Goal: Task Accomplishment & Management: Use online tool/utility

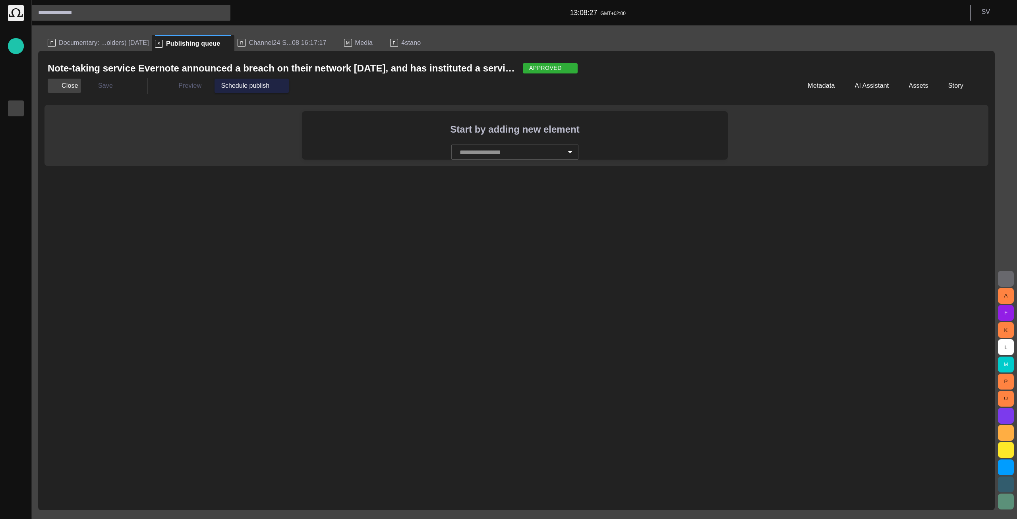
click at [67, 85] on button "Close" at bounding box center [64, 86] width 33 height 14
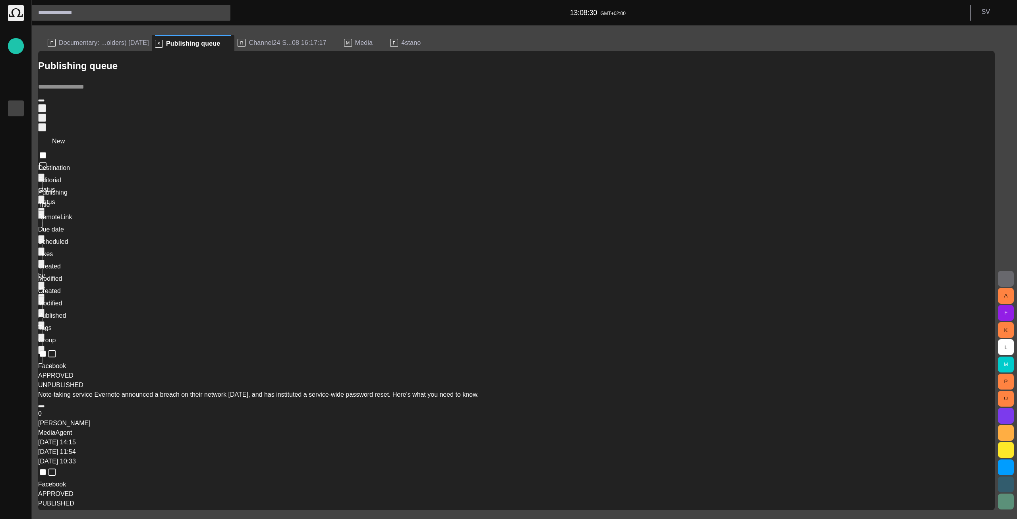
click at [247, 519] on div at bounding box center [508, 525] width 1017 height 0
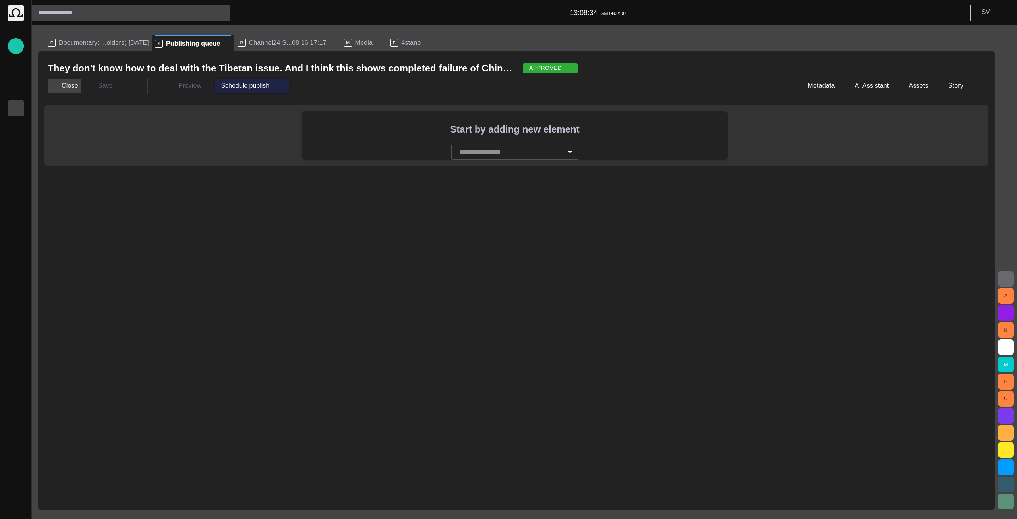
click at [75, 83] on button "Close" at bounding box center [64, 86] width 33 height 14
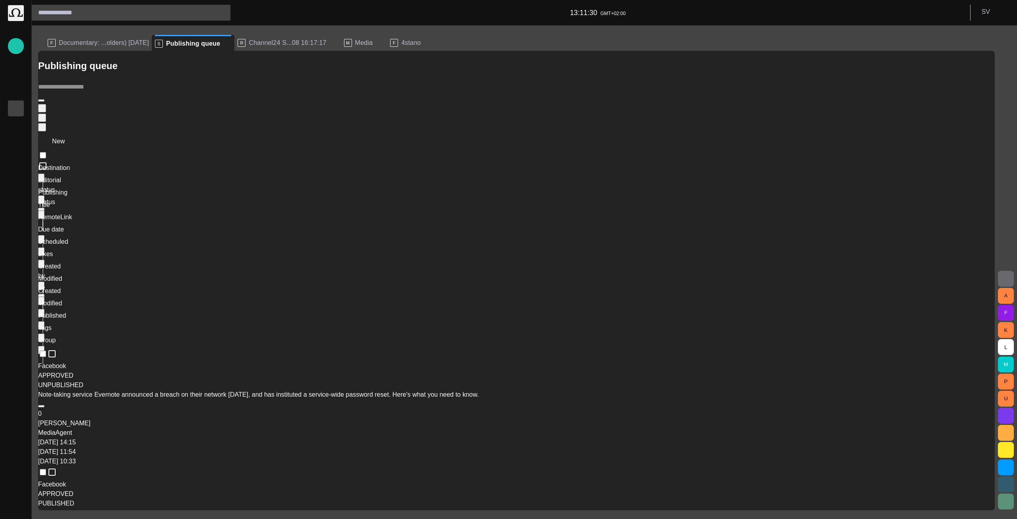
click at [13, 509] on span "button" at bounding box center [16, 508] width 6 height 6
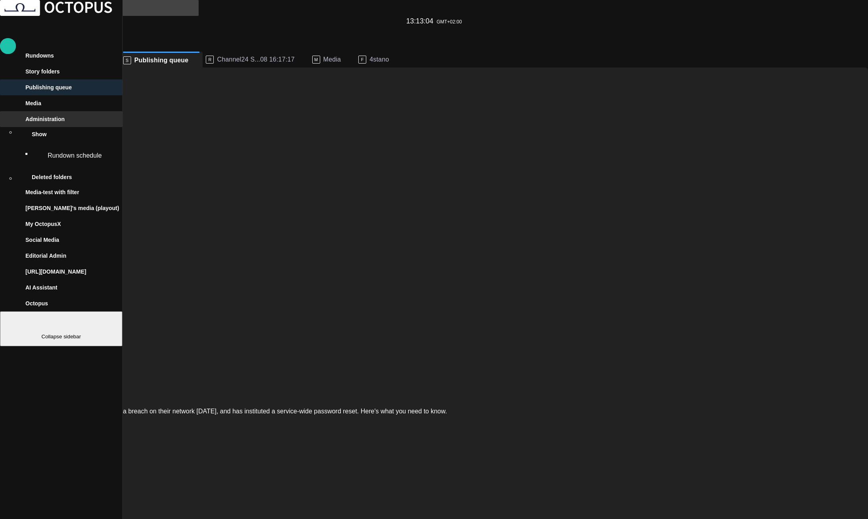
click at [6, 119] on span "main menu" at bounding box center [6, 119] width 0 height 0
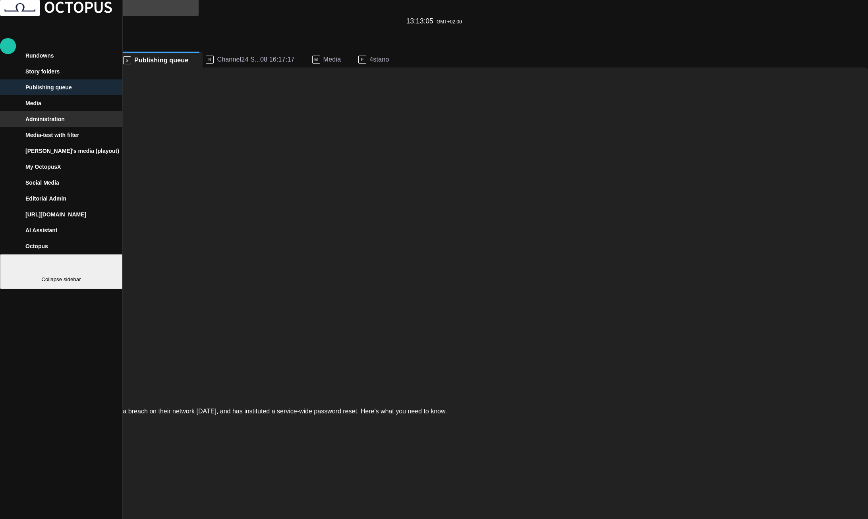
click at [10, 75] on span "main menu" at bounding box center [6, 71] width 6 height 6
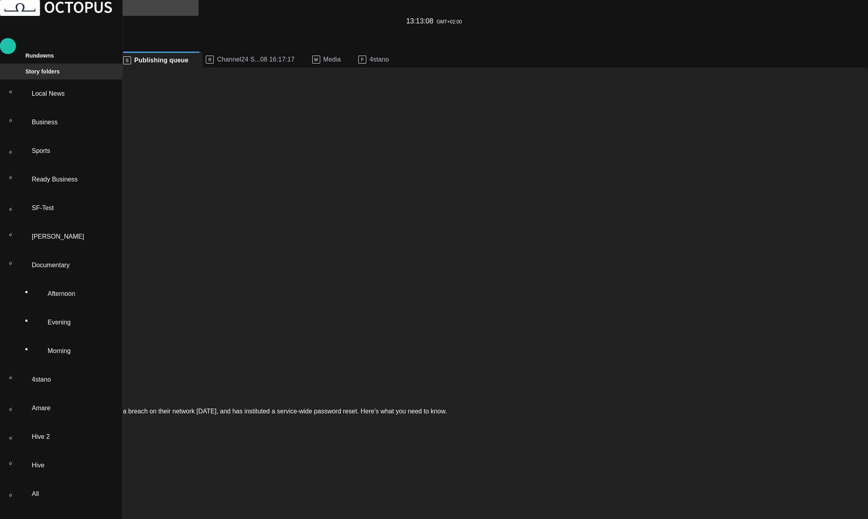
click at [77, 167] on div "Ready Business" at bounding box center [74, 179] width 91 height 25
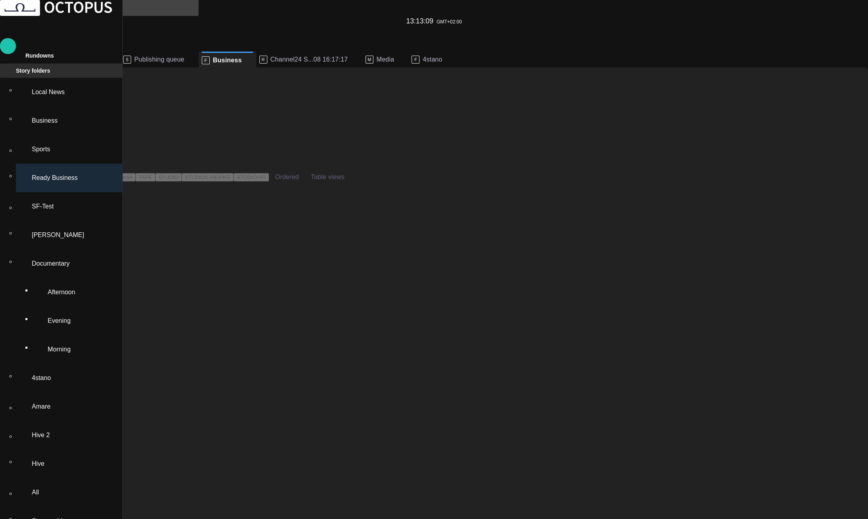
scroll to position [16, 0]
click at [253, 52] on div "F Business" at bounding box center [227, 60] width 51 height 16
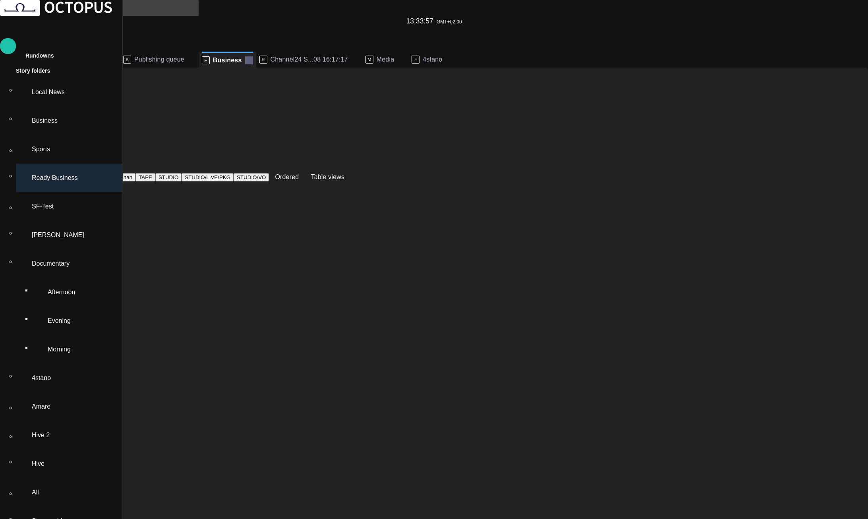
click at [253, 56] on span at bounding box center [249, 60] width 8 height 8
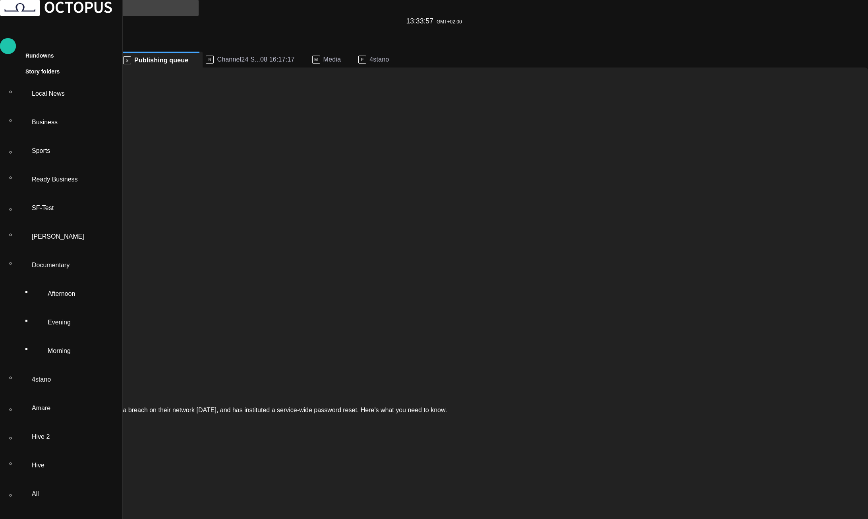
click at [58, 175] on p "Ready Business" at bounding box center [55, 180] width 46 height 10
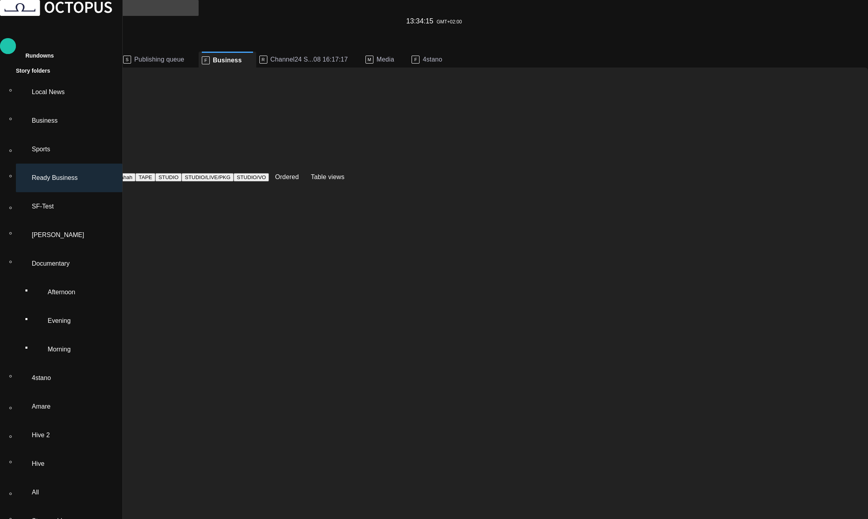
click at [184, 56] on span "Publishing queue" at bounding box center [159, 60] width 50 height 8
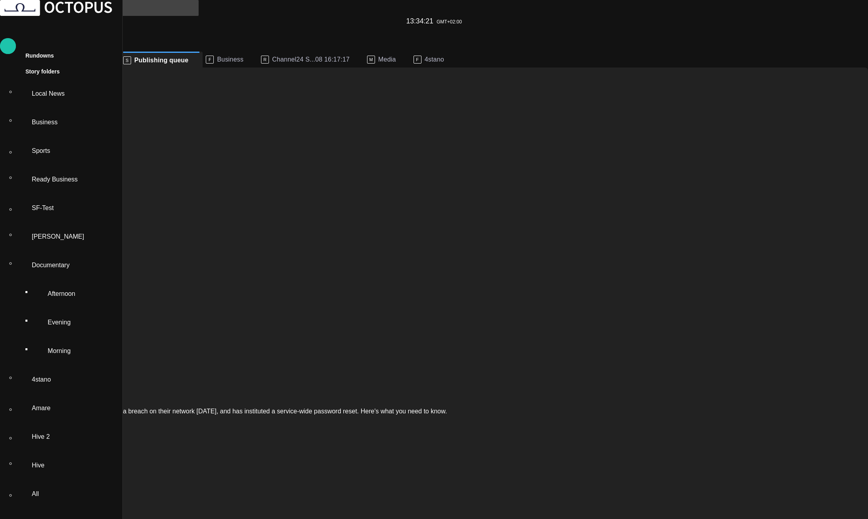
scroll to position [61, 0]
click at [243, 56] on span "Business" at bounding box center [230, 60] width 26 height 8
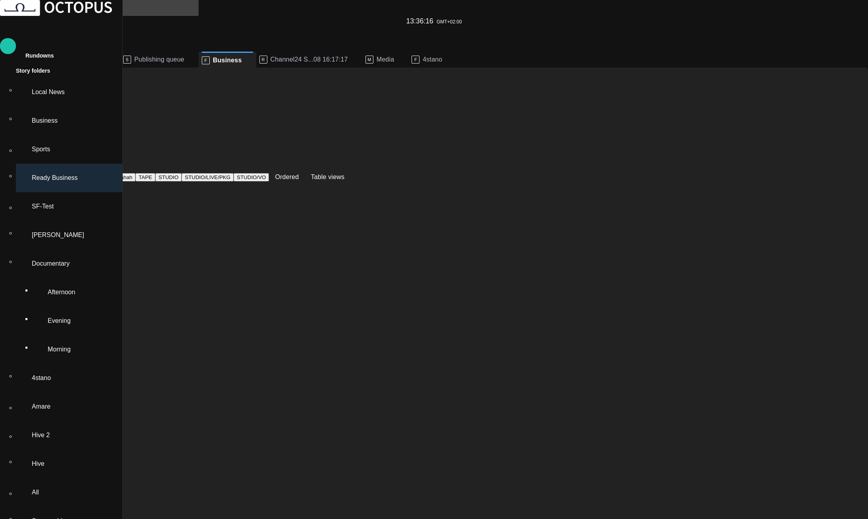
scroll to position [16, 0]
click at [184, 56] on span "Publishing queue" at bounding box center [159, 60] width 50 height 8
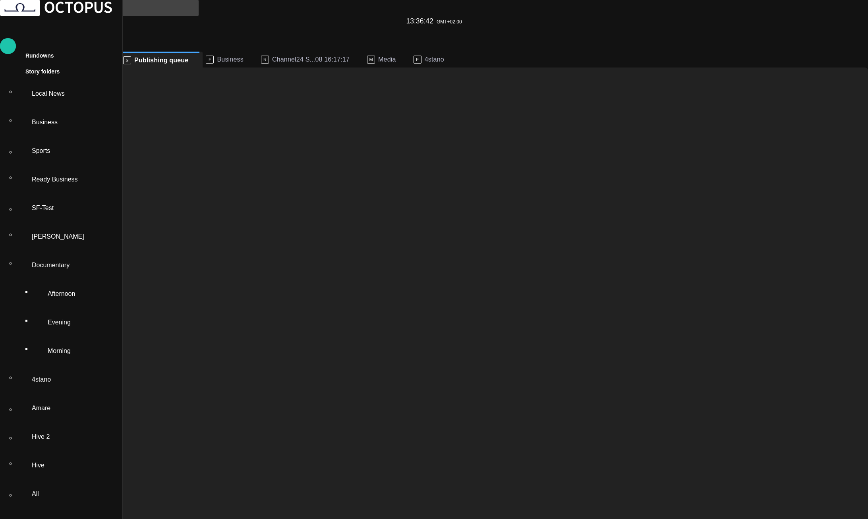
scroll to position [996, 0]
click at [243, 56] on span "Business" at bounding box center [230, 60] width 26 height 8
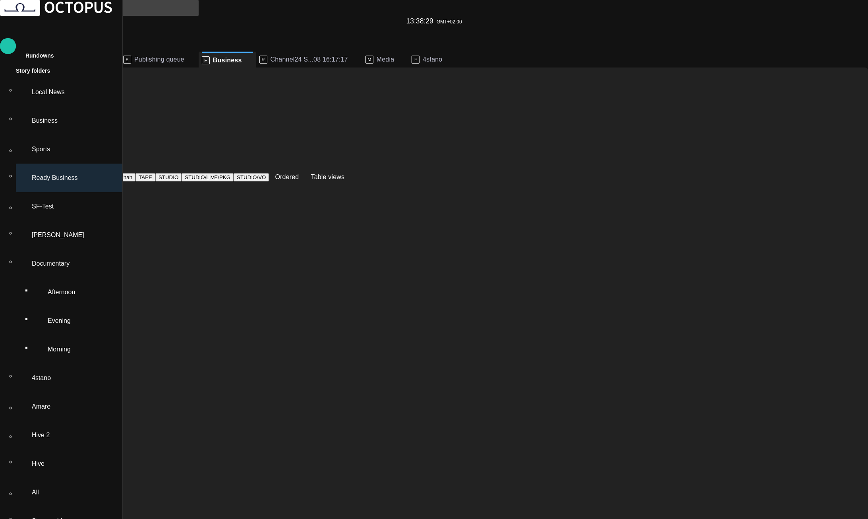
scroll to position [1660, 0]
click at [348, 56] on span "Channel24 S...08 16:17:17" at bounding box center [308, 60] width 77 height 8
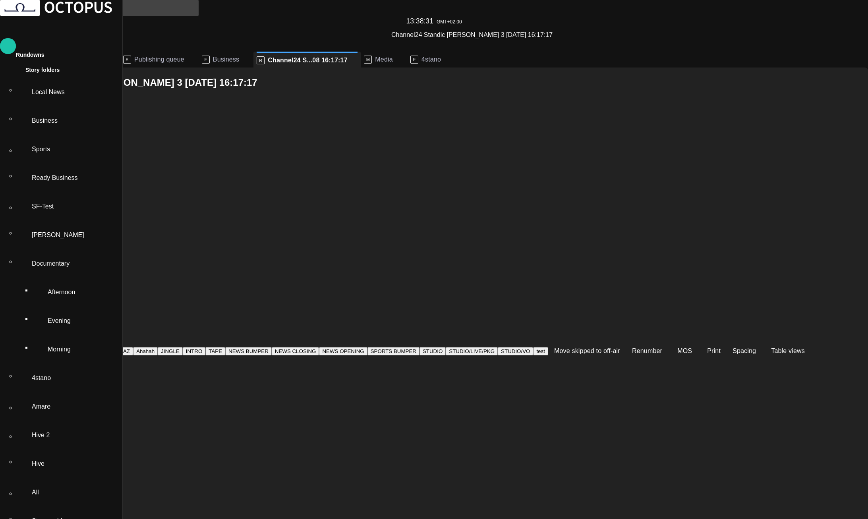
scroll to position [0, 0]
click at [239, 56] on span "Business" at bounding box center [226, 60] width 26 height 8
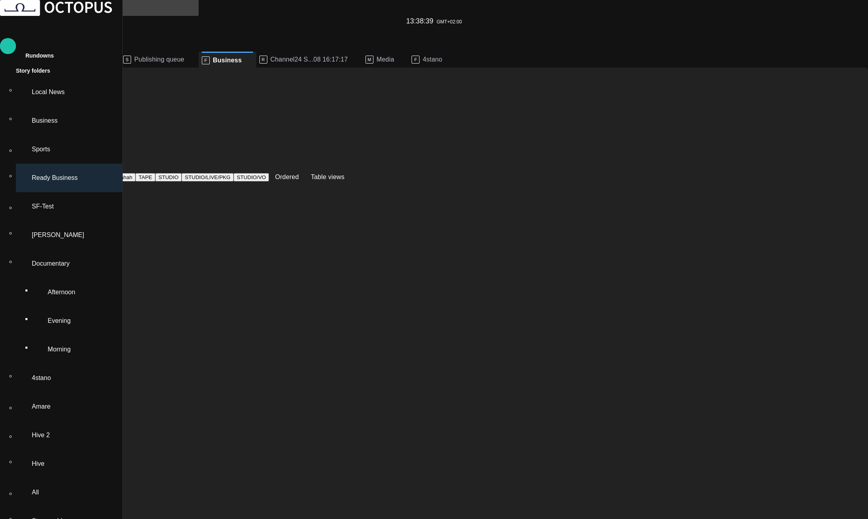
scroll to position [16, 0]
click at [54, 202] on p "SF-Test" at bounding box center [43, 207] width 22 height 10
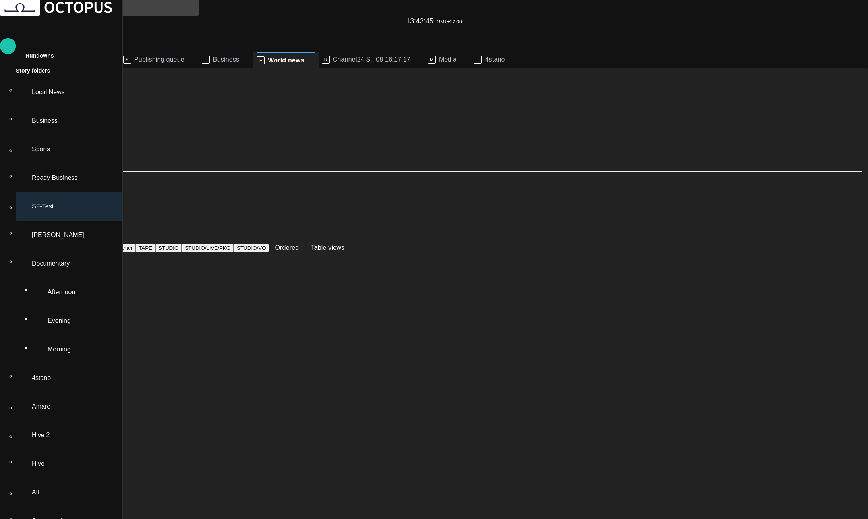
scroll to position [61, 0]
click at [239, 56] on span "Business" at bounding box center [226, 60] width 26 height 8
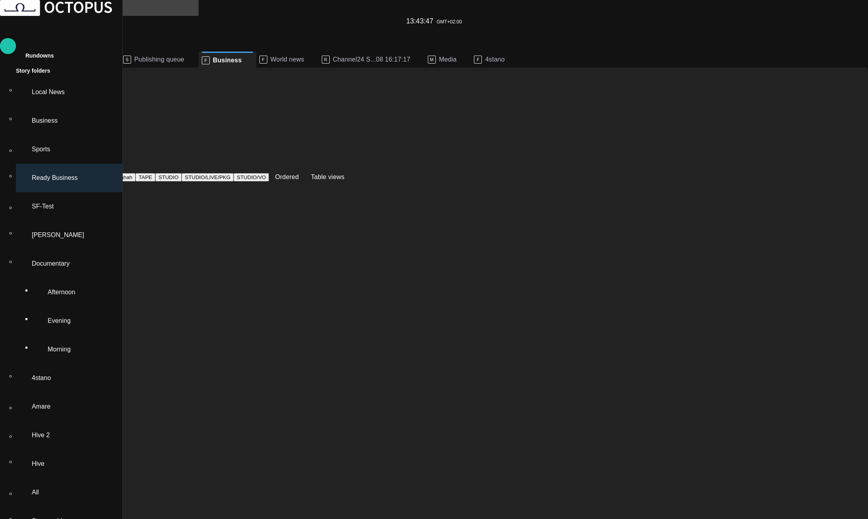
scroll to position [525, 0]
click at [267, 56] on p "F" at bounding box center [263, 60] width 8 height 8
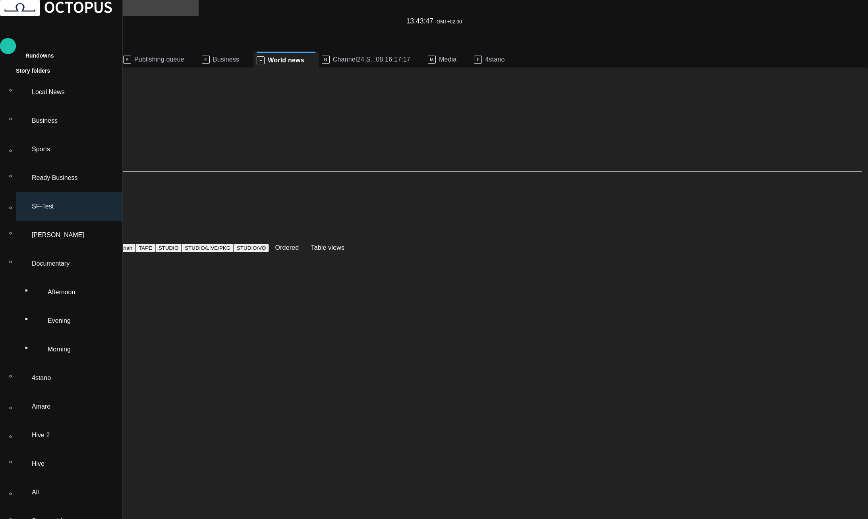
scroll to position [472, 0]
click at [239, 56] on span "Business" at bounding box center [226, 60] width 26 height 8
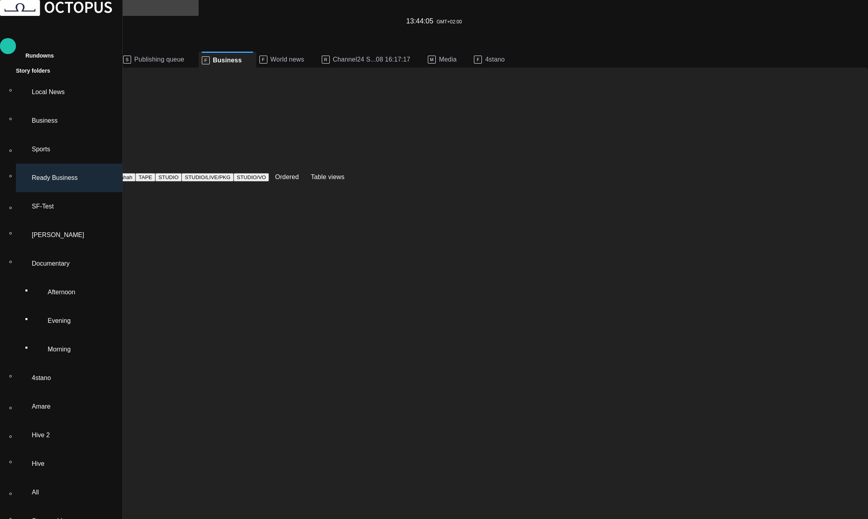
scroll to position [0, 0]
click at [253, 56] on span at bounding box center [249, 60] width 8 height 8
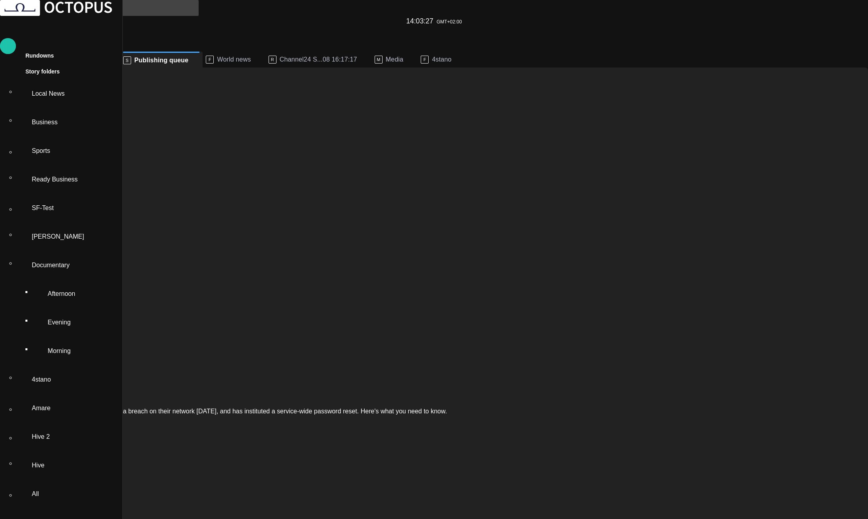
click at [262, 56] on span at bounding box center [258, 60] width 8 height 8
click at [52, 203] on p "SF-Test" at bounding box center [43, 208] width 22 height 10
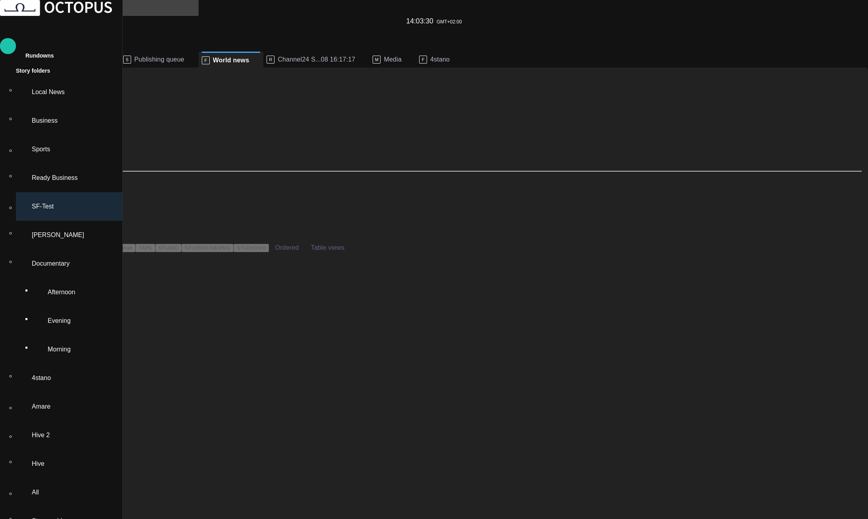
scroll to position [16, 0]
click at [59, 173] on p "Ready Business" at bounding box center [55, 178] width 46 height 10
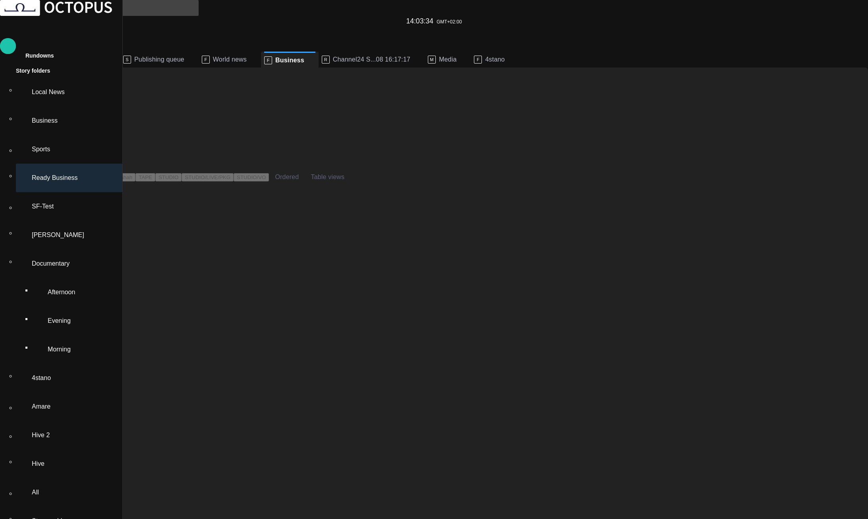
scroll to position [61, 0]
click at [247, 56] on span "World news" at bounding box center [230, 60] width 34 height 8
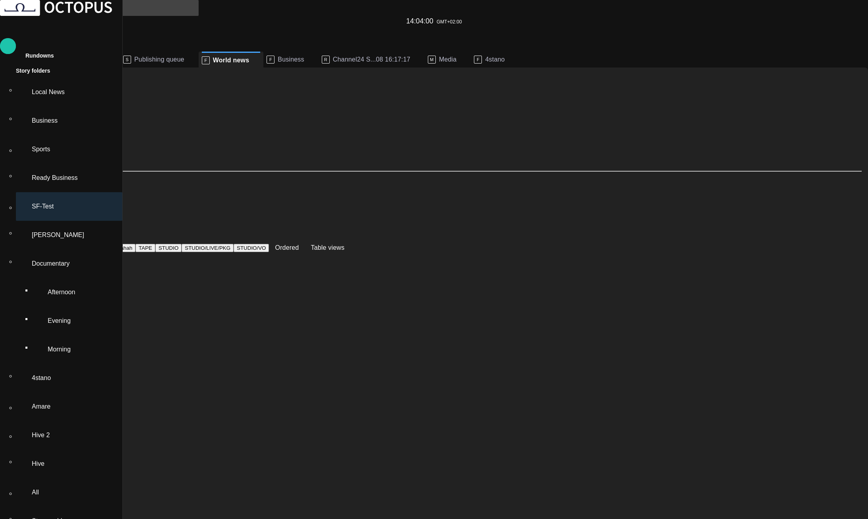
scroll to position [0, 0]
click at [304, 56] on span "Business" at bounding box center [291, 60] width 26 height 8
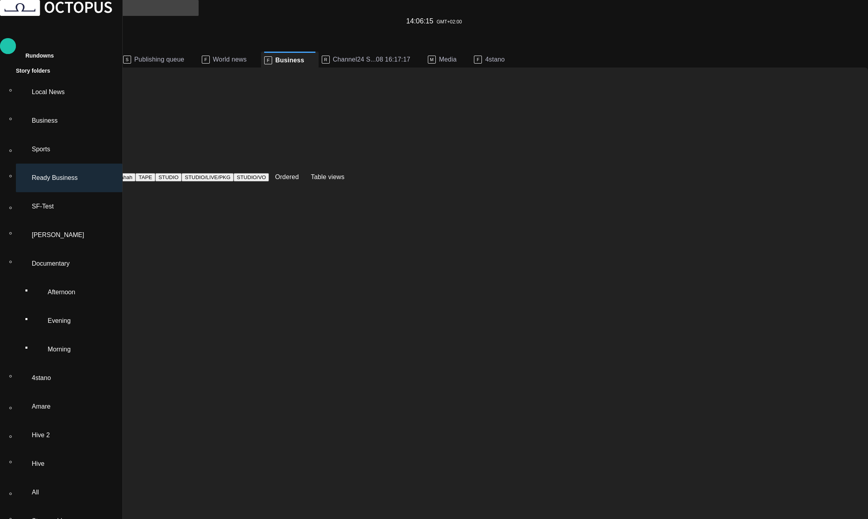
click at [247, 56] on span "World news" at bounding box center [230, 60] width 34 height 8
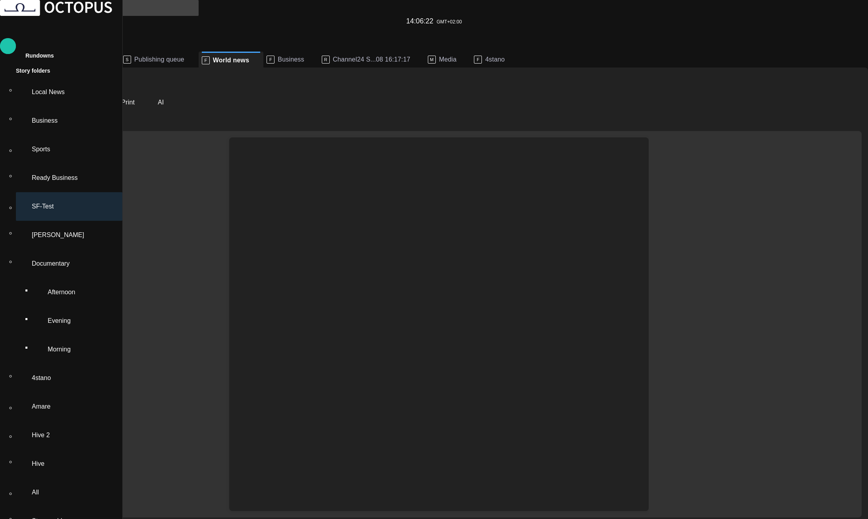
click at [46, 95] on button "Close" at bounding box center [29, 102] width 33 height 14
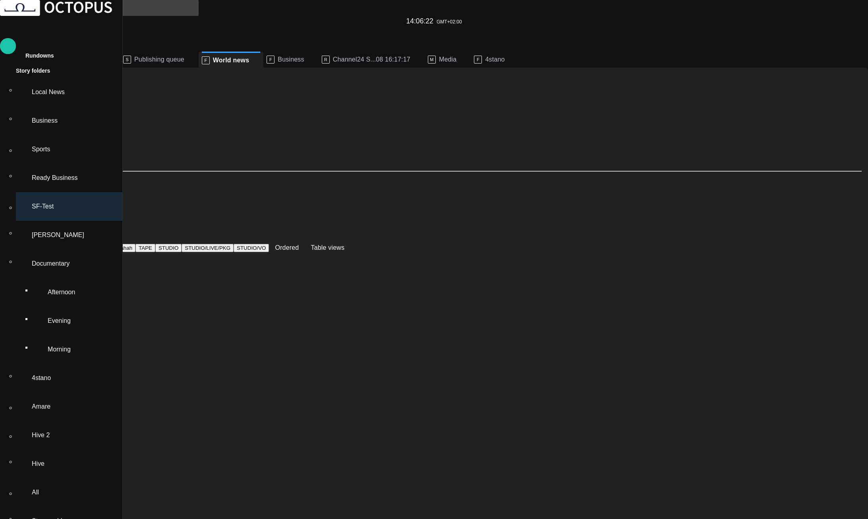
click at [304, 56] on span "Business" at bounding box center [291, 60] width 26 height 8
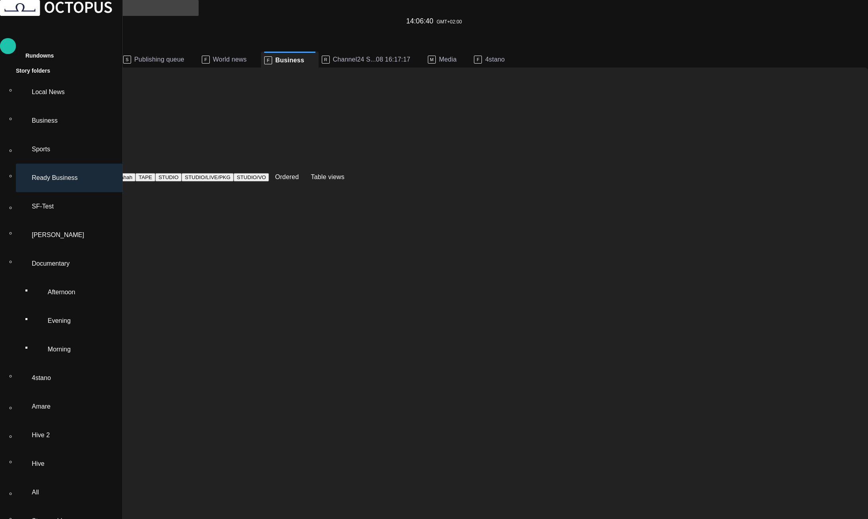
scroll to position [166, 0]
click at [301, 170] on button "Ordered" at bounding box center [285, 177] width 33 height 14
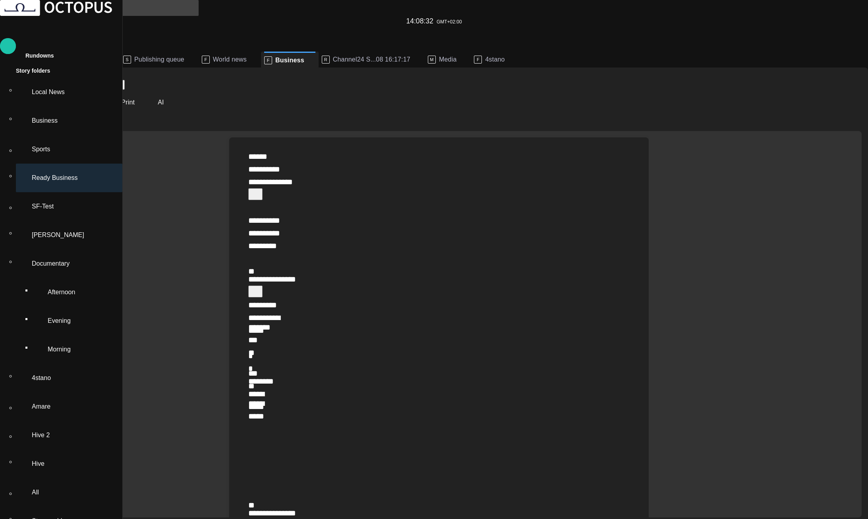
click at [46, 95] on button "Close" at bounding box center [29, 102] width 33 height 14
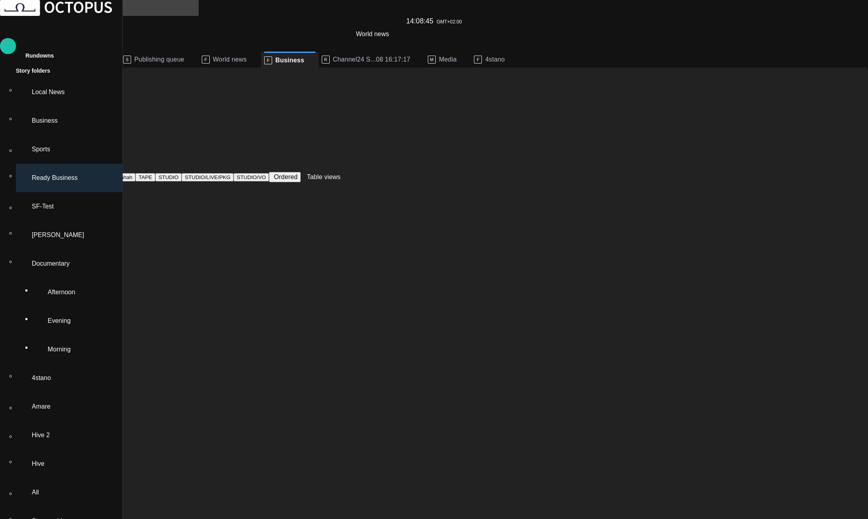
click at [247, 56] on span "World news" at bounding box center [230, 60] width 34 height 8
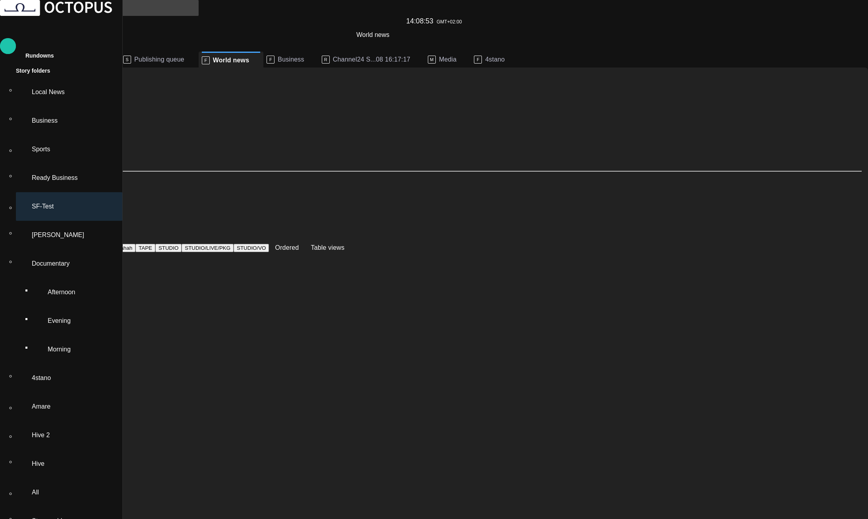
click at [315, 52] on div "F Business" at bounding box center [291, 60] width 48 height 16
click at [304, 56] on div "F Business" at bounding box center [285, 60] width 37 height 8
click at [304, 56] on span "Business" at bounding box center [291, 60] width 26 height 8
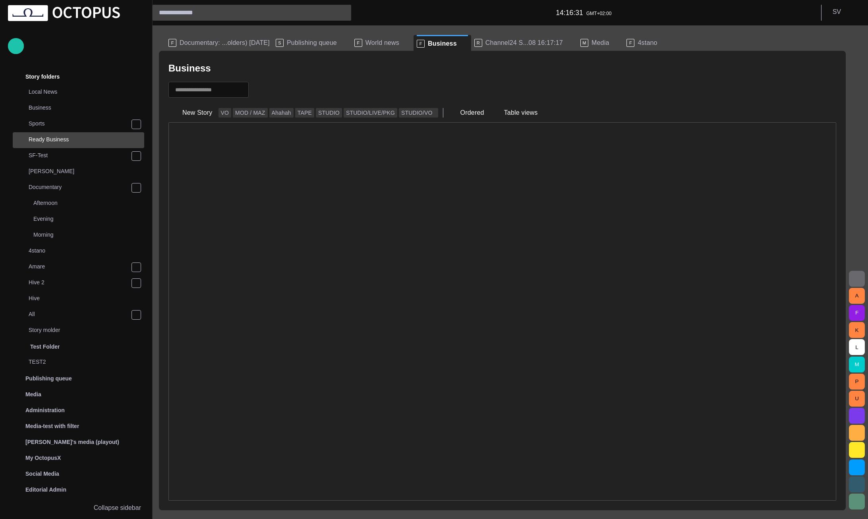
scroll to position [290, 0]
click at [460, 40] on span at bounding box center [464, 44] width 8 height 8
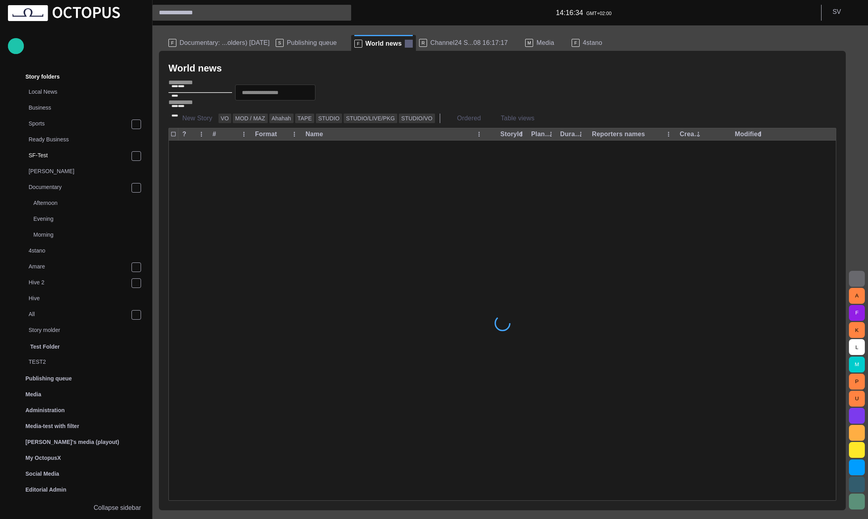
click at [405, 43] on span at bounding box center [409, 44] width 8 height 8
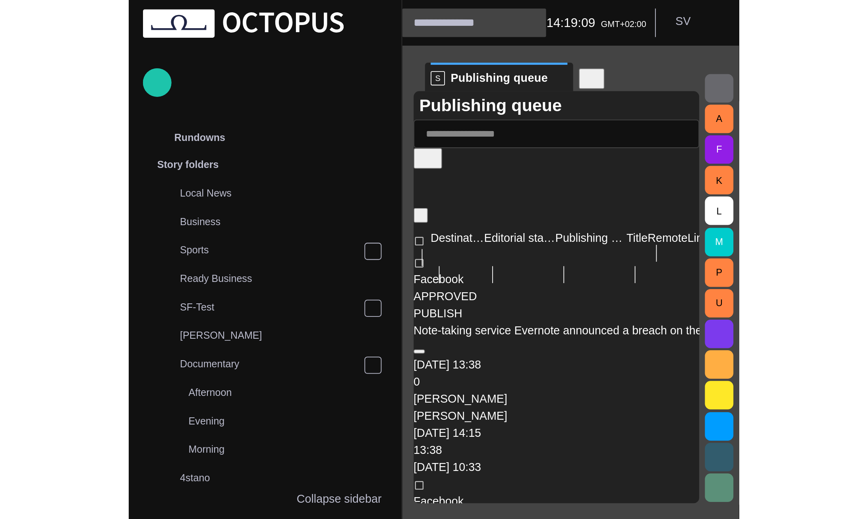
scroll to position [291, 0]
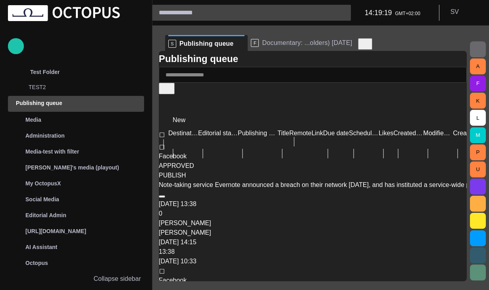
click at [399, 20] on header "14:19:19 GMT+02:00 S V" at bounding box center [321, 12] width 337 height 25
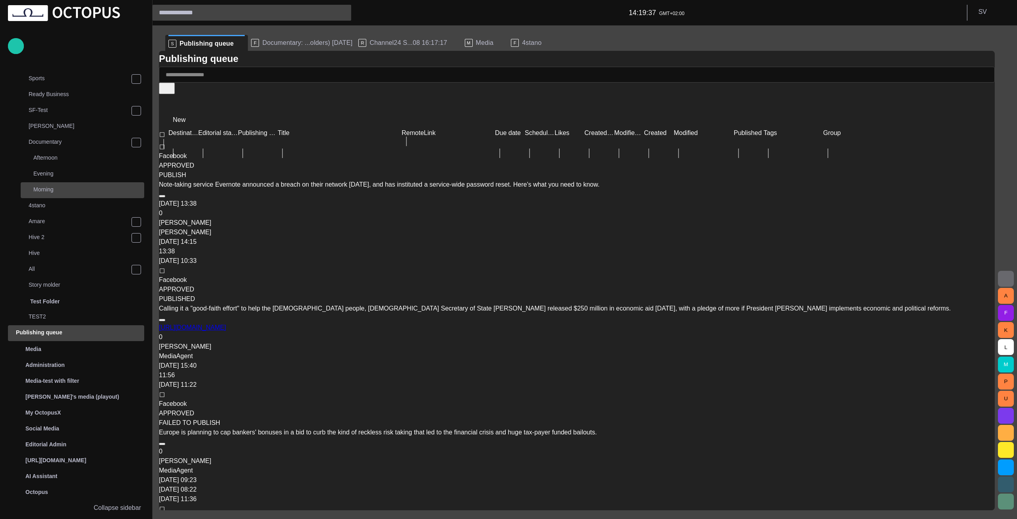
scroll to position [0, 0]
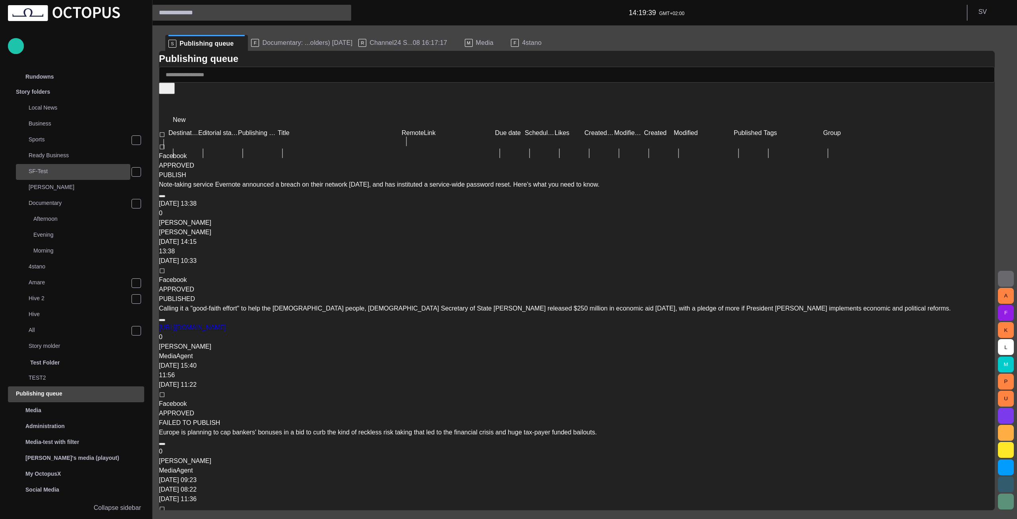
click at [61, 169] on p "SF-Test" at bounding box center [80, 171] width 102 height 8
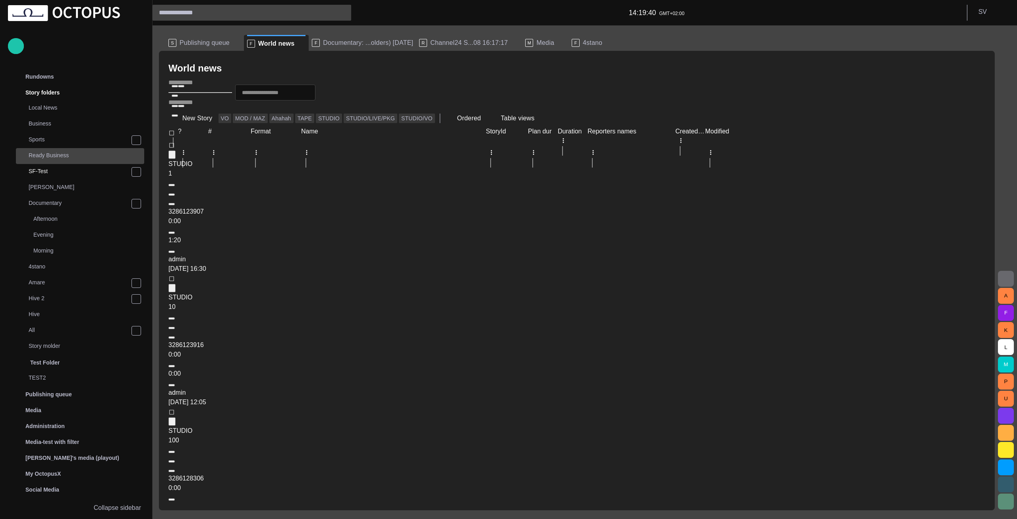
scroll to position [16, 0]
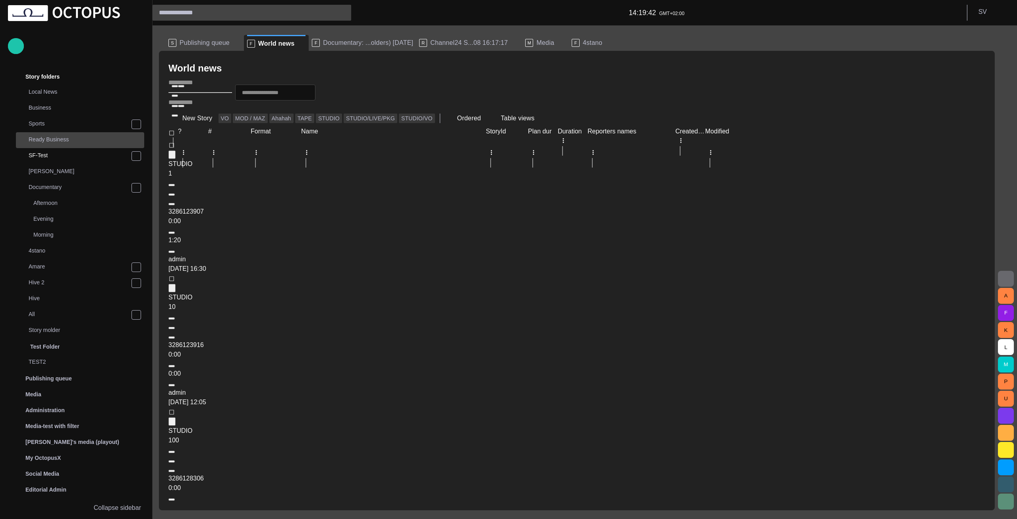
click at [63, 139] on p "Ready Business" at bounding box center [87, 139] width 116 height 8
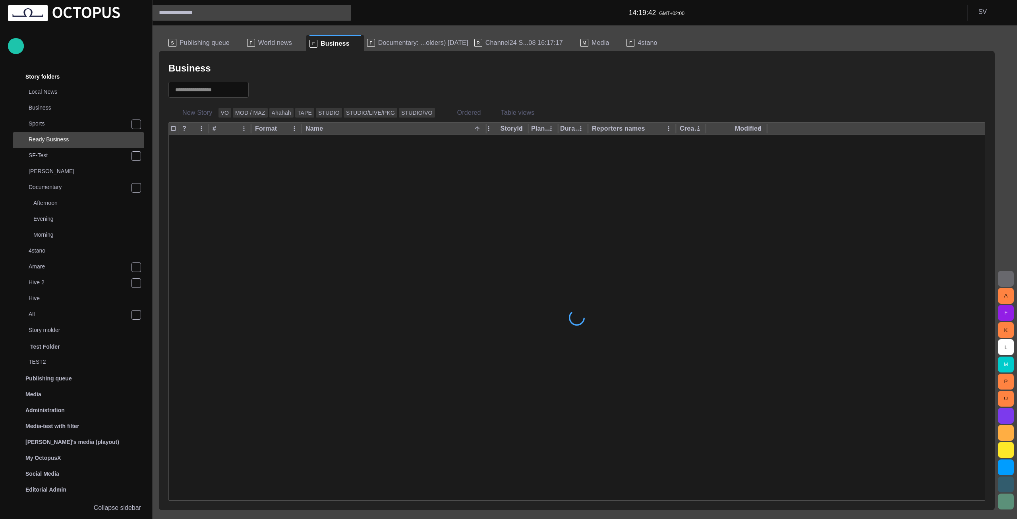
scroll to position [61, 0]
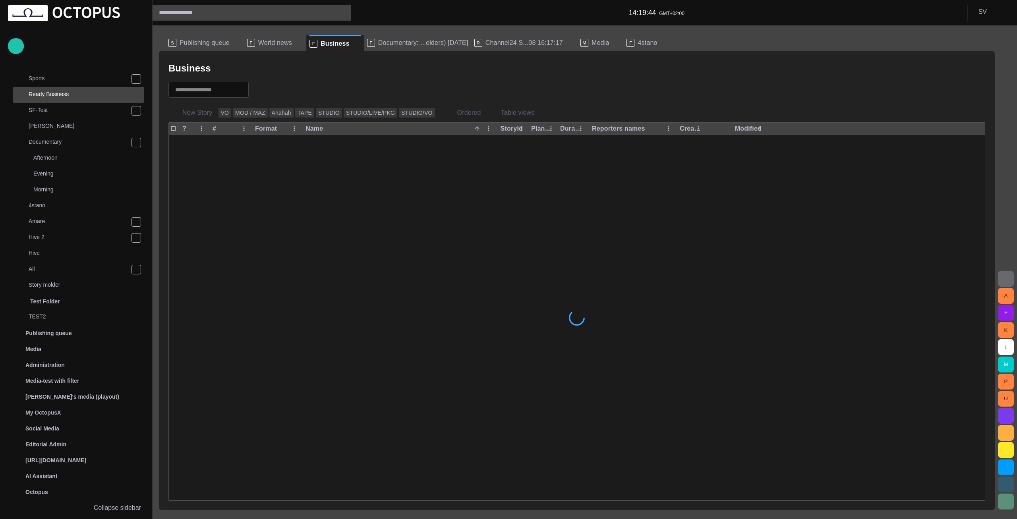
click at [262, 91] on span "button" at bounding box center [259, 90] width 8 height 8
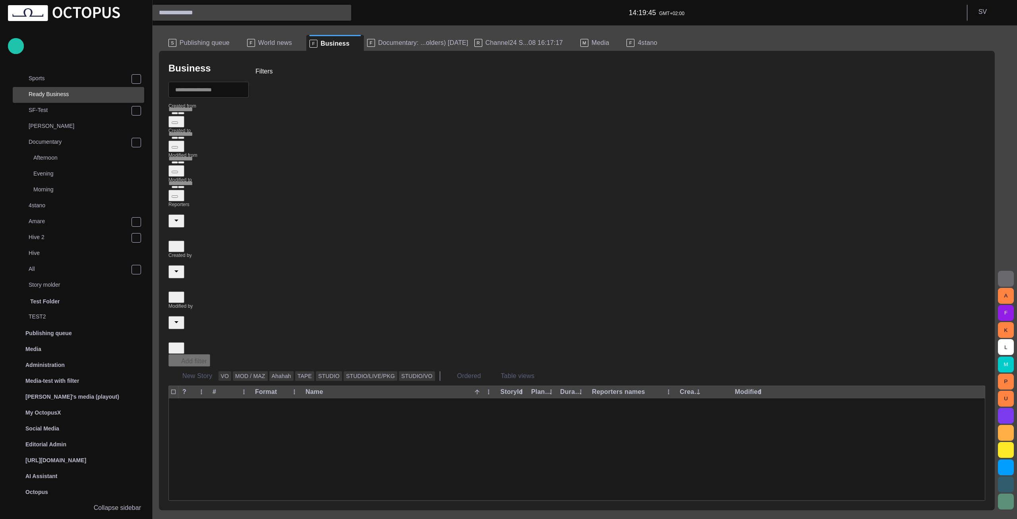
click at [263, 91] on span "button" at bounding box center [259, 90] width 8 height 8
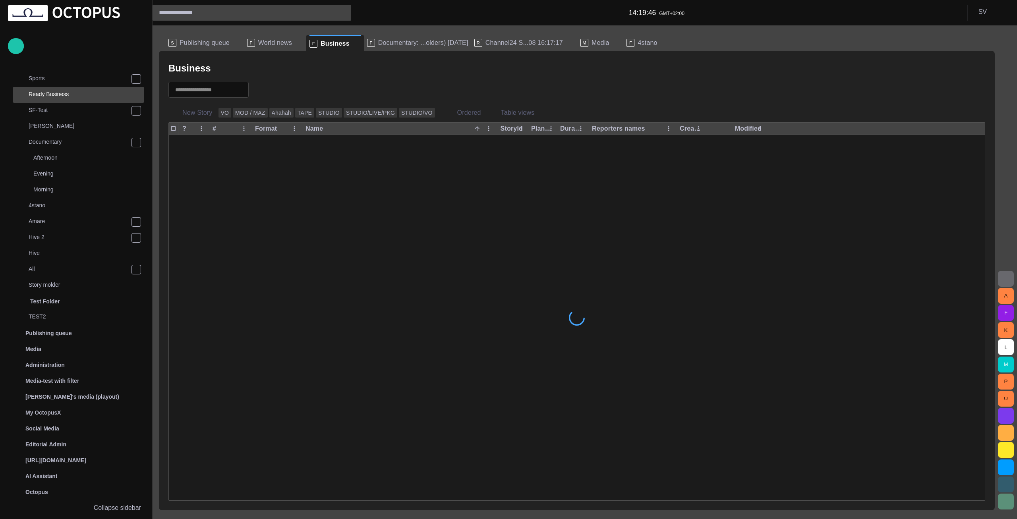
click at [378, 42] on span "Documentary: ...olders) [DATE]" at bounding box center [423, 43] width 90 height 8
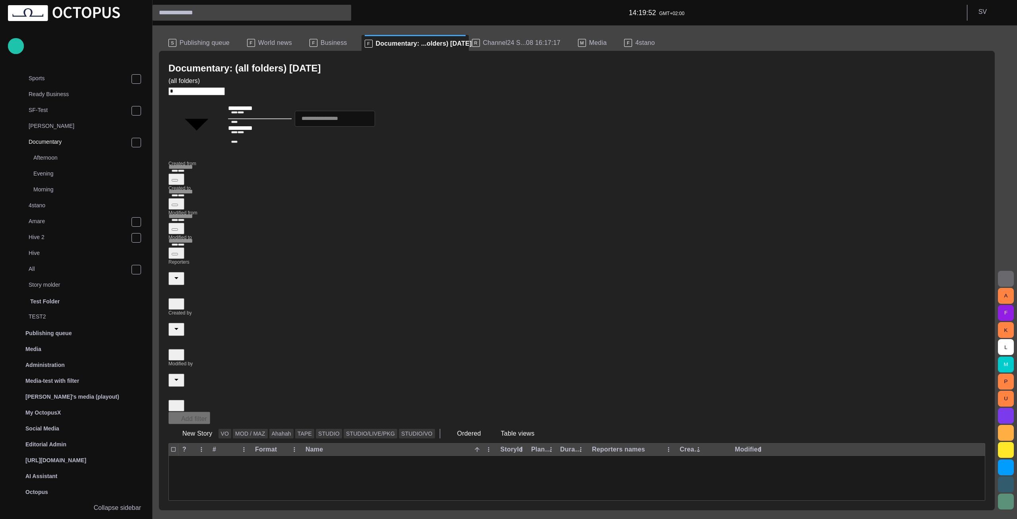
click at [323, 44] on span "Business" at bounding box center [334, 43] width 26 height 8
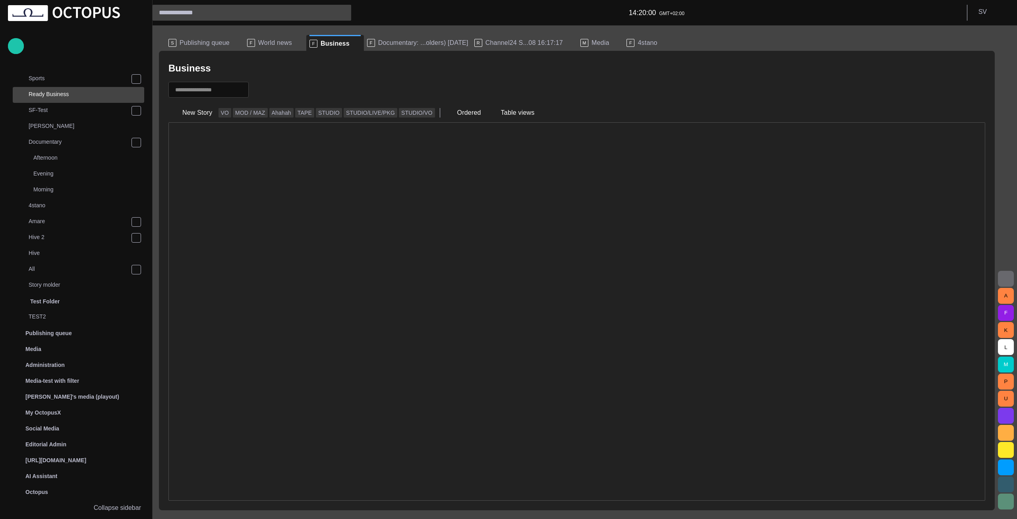
scroll to position [0, 0]
click at [353, 42] on span at bounding box center [357, 44] width 8 height 8
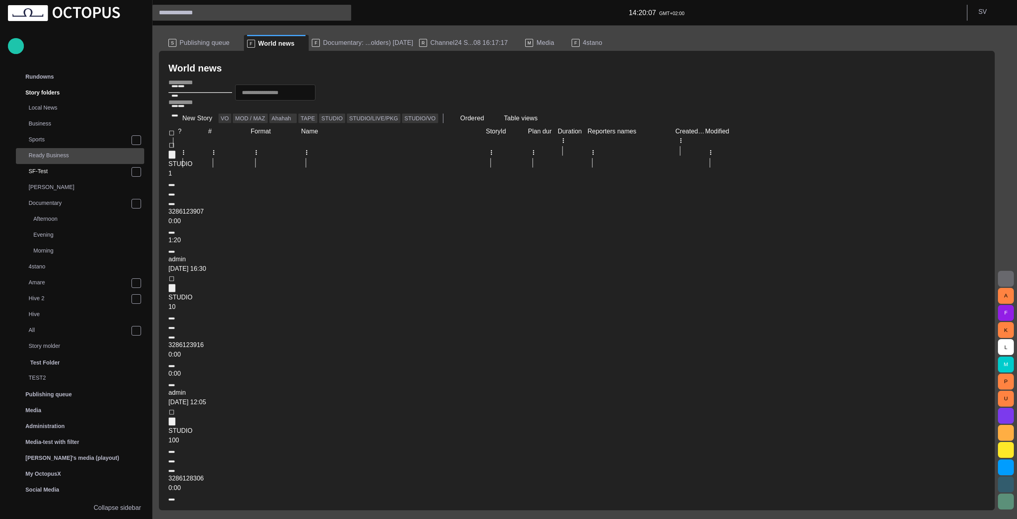
click at [65, 161] on div "Ready Business" at bounding box center [80, 155] width 127 height 11
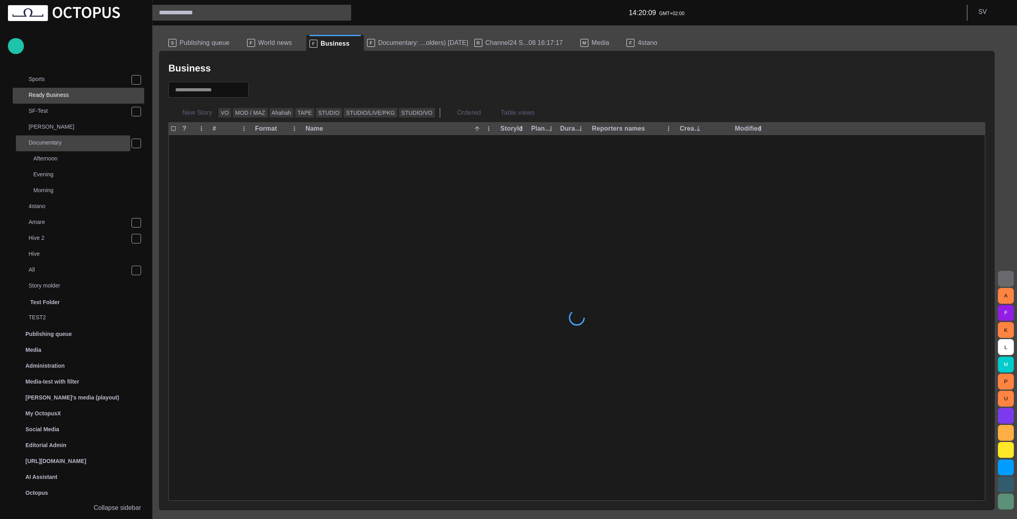
scroll to position [61, 0]
click at [54, 126] on p "[PERSON_NAME]" at bounding box center [87, 126] width 116 height 8
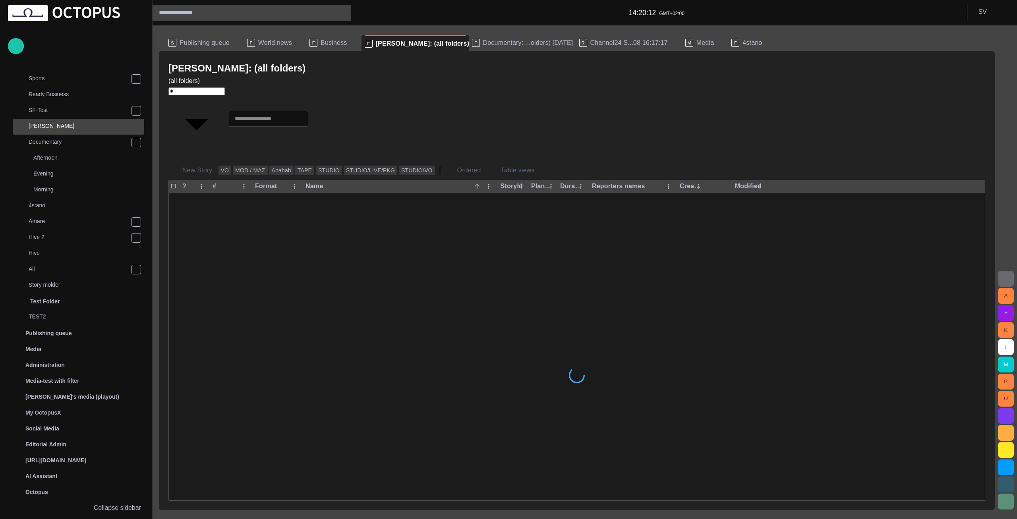
click at [500, 42] on span "Documentary: ...olders) [DATE]" at bounding box center [528, 43] width 90 height 8
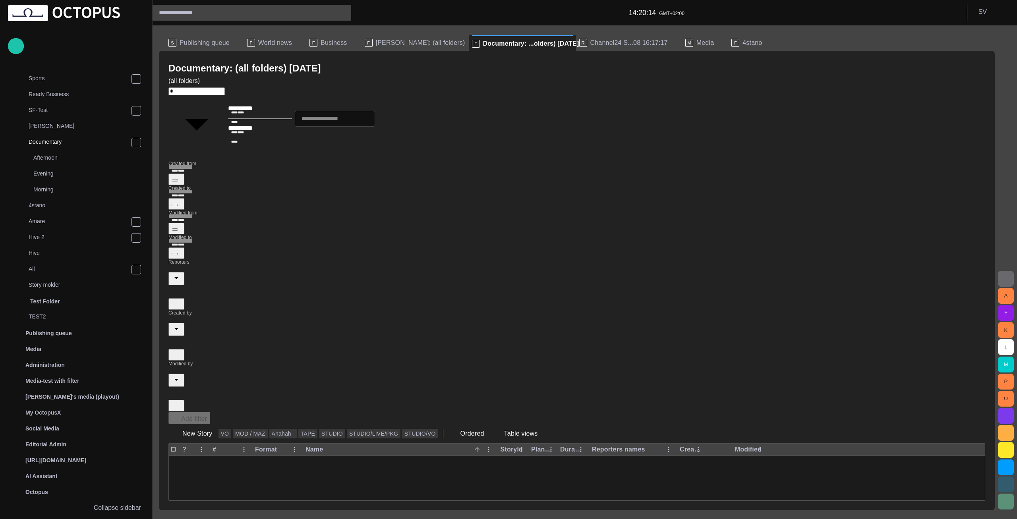
click at [392, 42] on span "[PERSON_NAME]: (all folders)" at bounding box center [420, 43] width 89 height 8
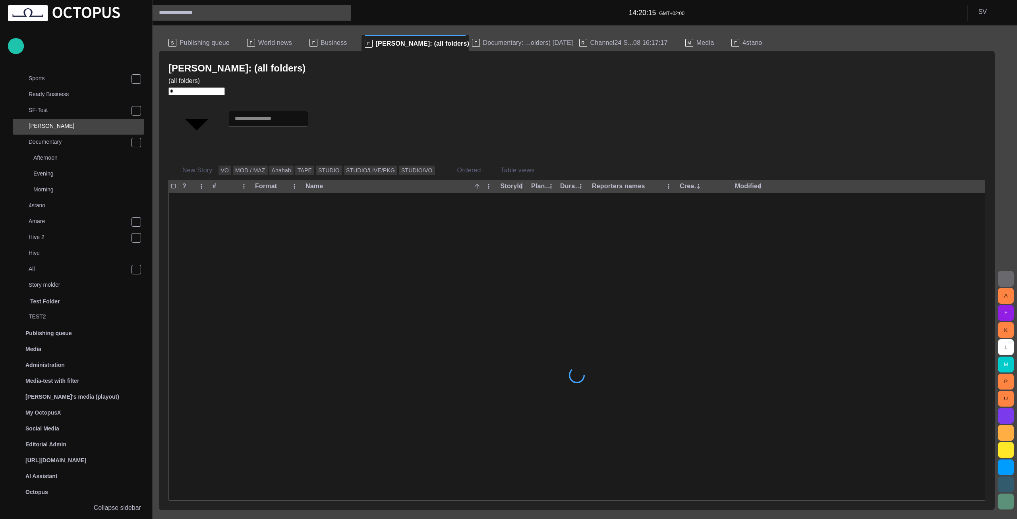
click at [328, 41] on span "Business" at bounding box center [334, 43] width 26 height 8
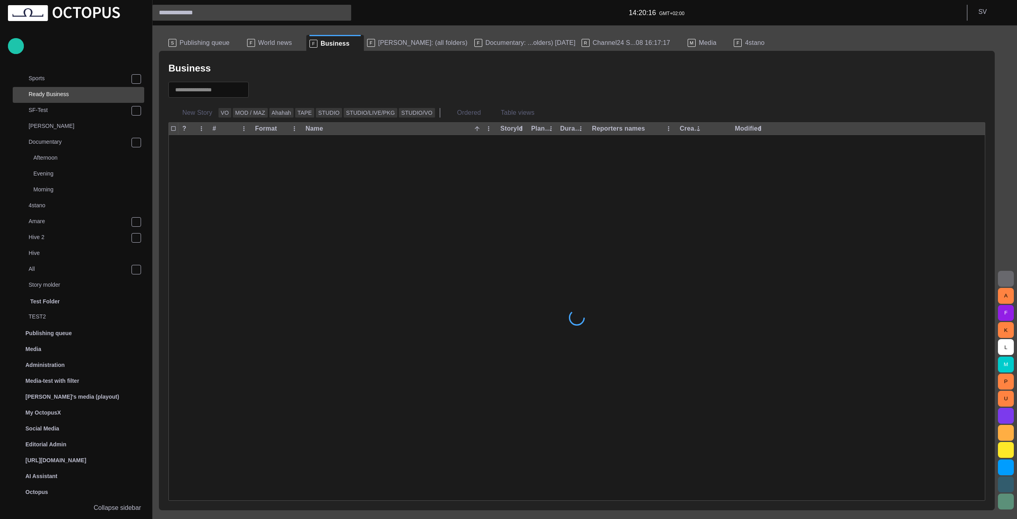
click at [263, 88] on span "button" at bounding box center [259, 90] width 8 height 8
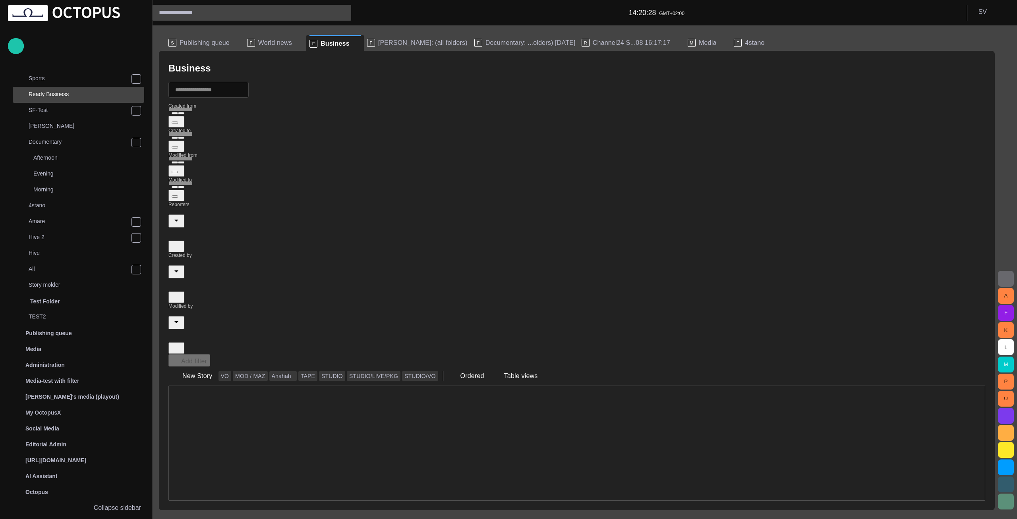
scroll to position [0, 0]
click at [390, 42] on span "[PERSON_NAME]: (all folders)" at bounding box center [422, 43] width 89 height 8
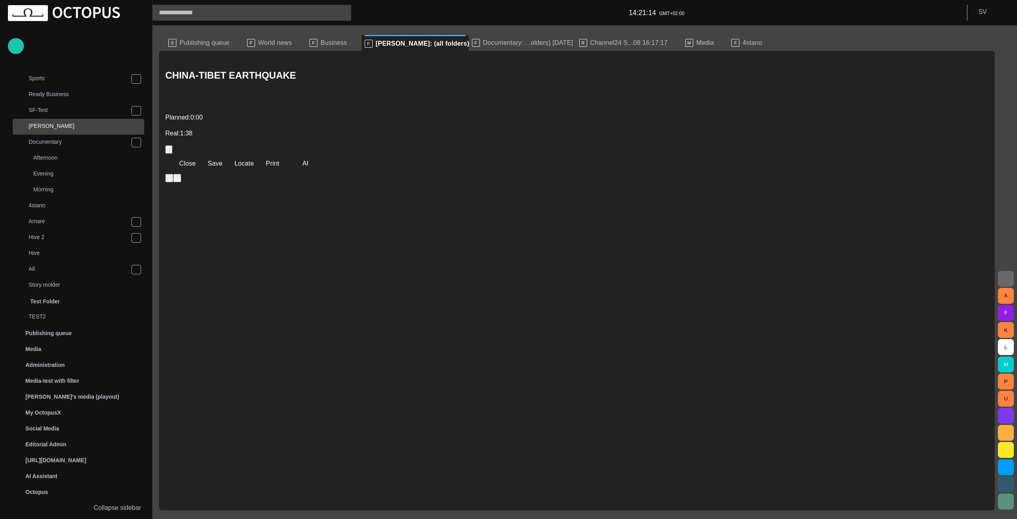
click at [322, 35] on div "F Business" at bounding box center [333, 43] width 48 height 16
click at [324, 39] on span "Business" at bounding box center [334, 43] width 26 height 8
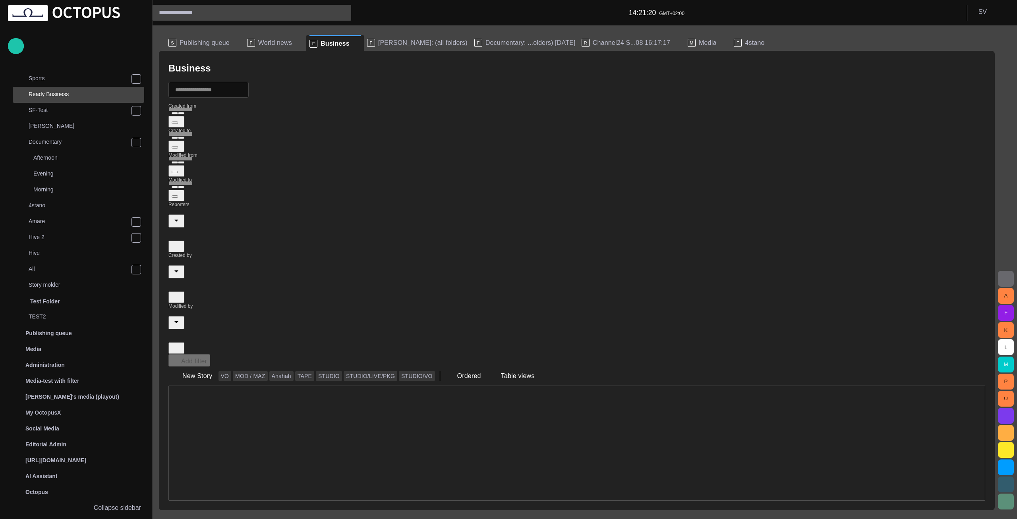
scroll to position [124, 0]
click at [393, 46] on span "[PERSON_NAME]: (all folders)" at bounding box center [422, 43] width 89 height 8
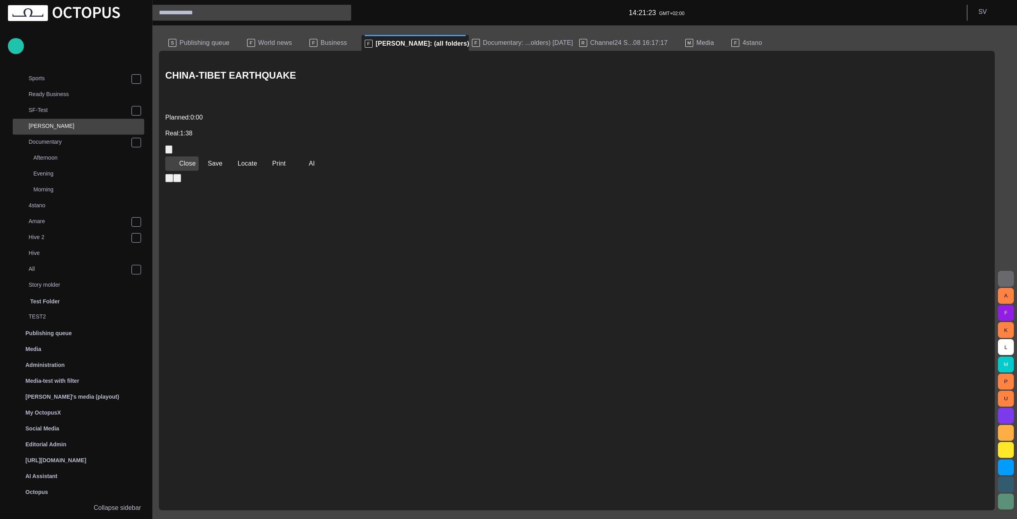
click at [189, 156] on button "Close" at bounding box center [181, 163] width 33 height 14
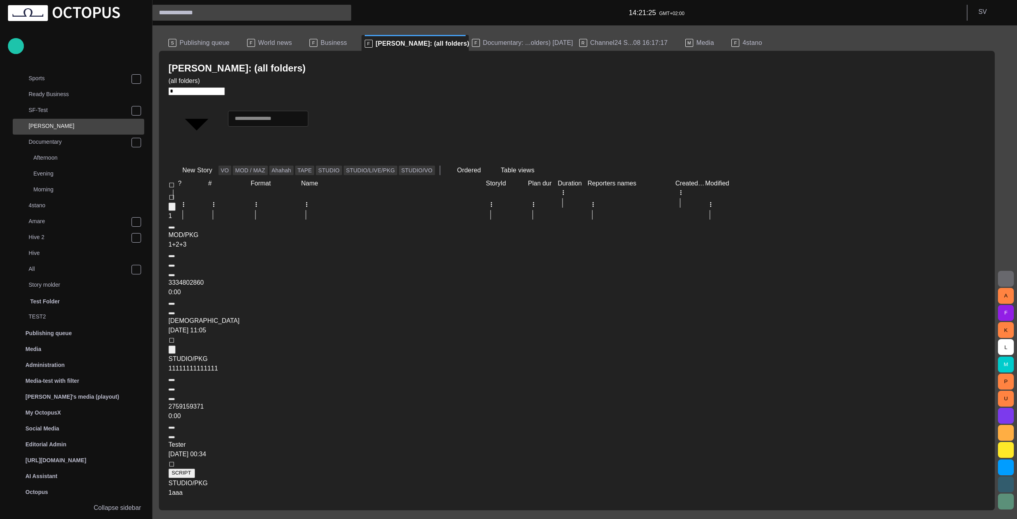
click at [326, 40] on span "Business" at bounding box center [334, 43] width 26 height 8
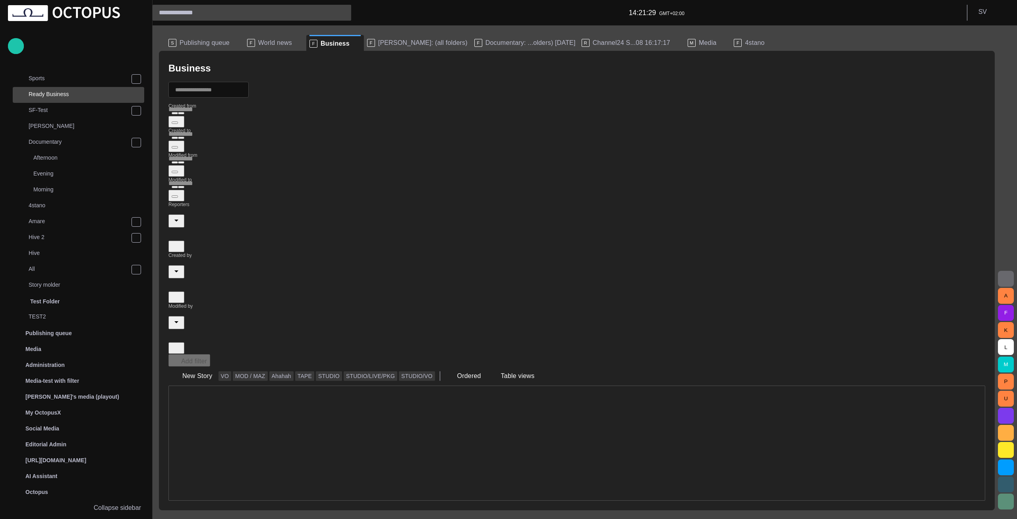
click at [198, 42] on span "Publishing queue" at bounding box center [205, 43] width 50 height 8
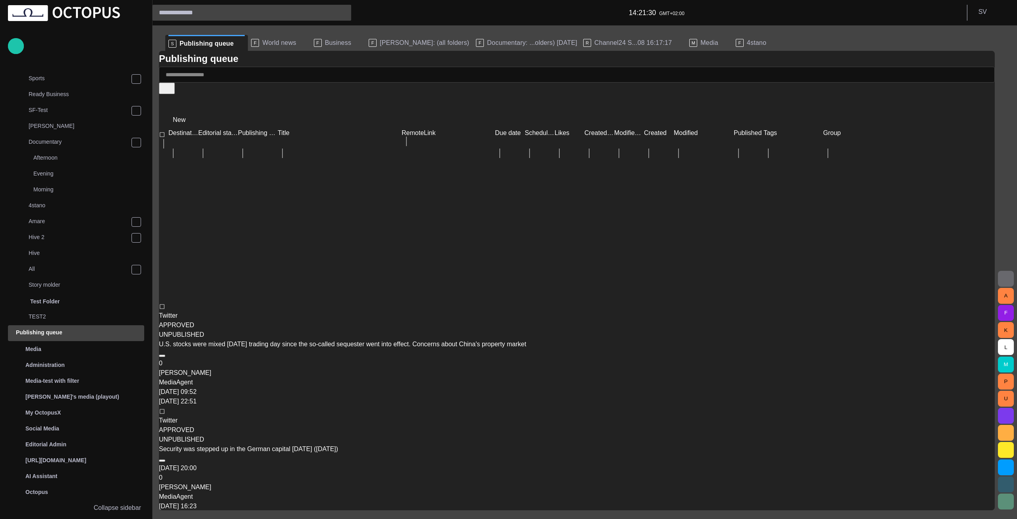
scroll to position [166, 0]
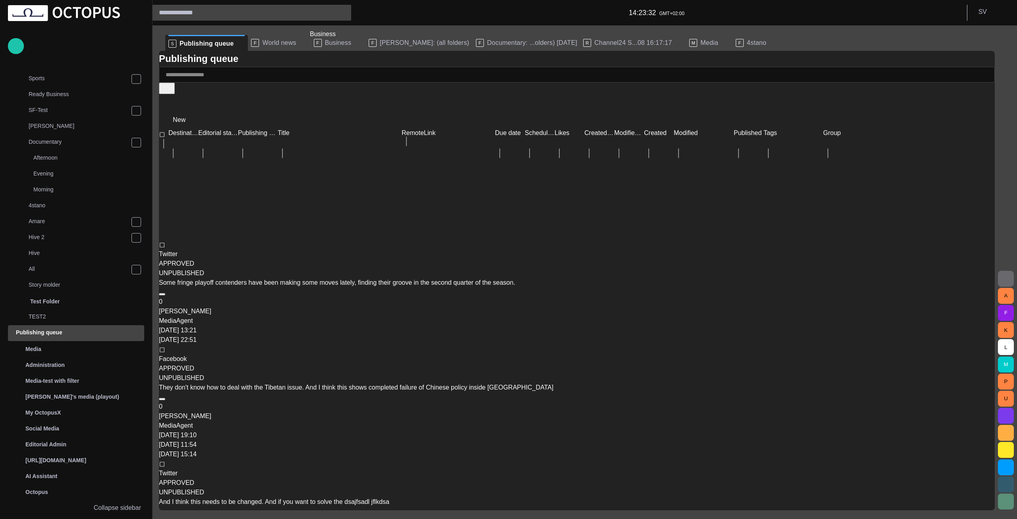
click at [333, 43] on span "Business" at bounding box center [338, 43] width 26 height 8
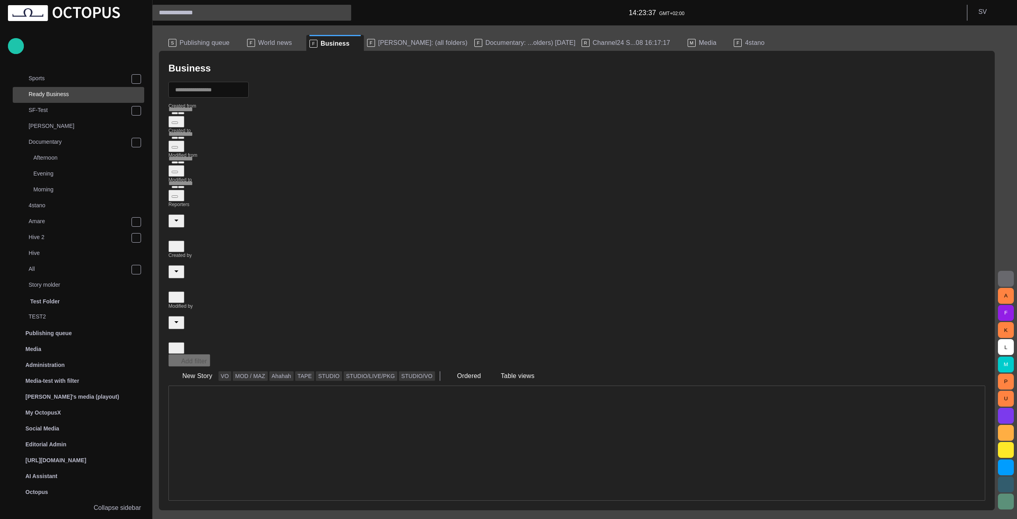
scroll to position [16, 0]
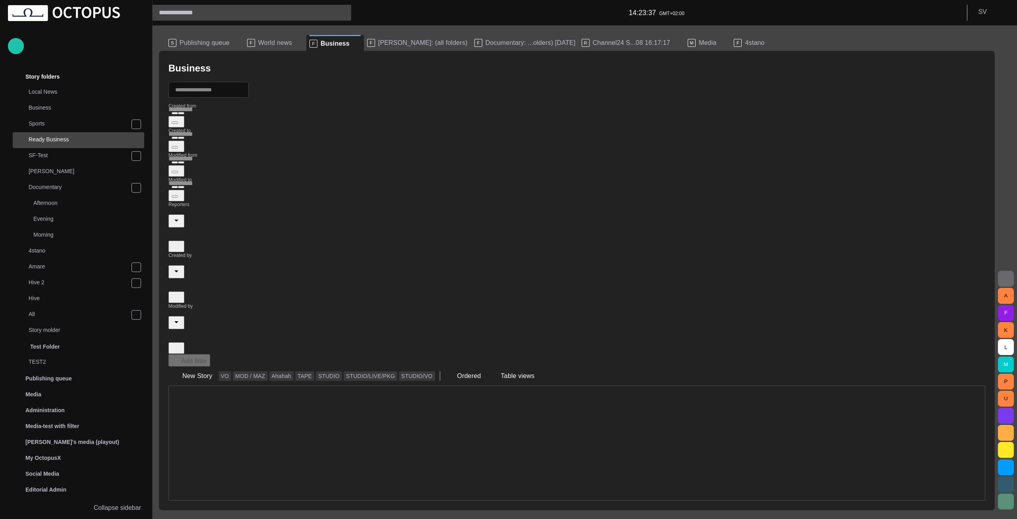
click at [404, 42] on span "[PERSON_NAME]: (all folders)" at bounding box center [422, 43] width 89 height 8
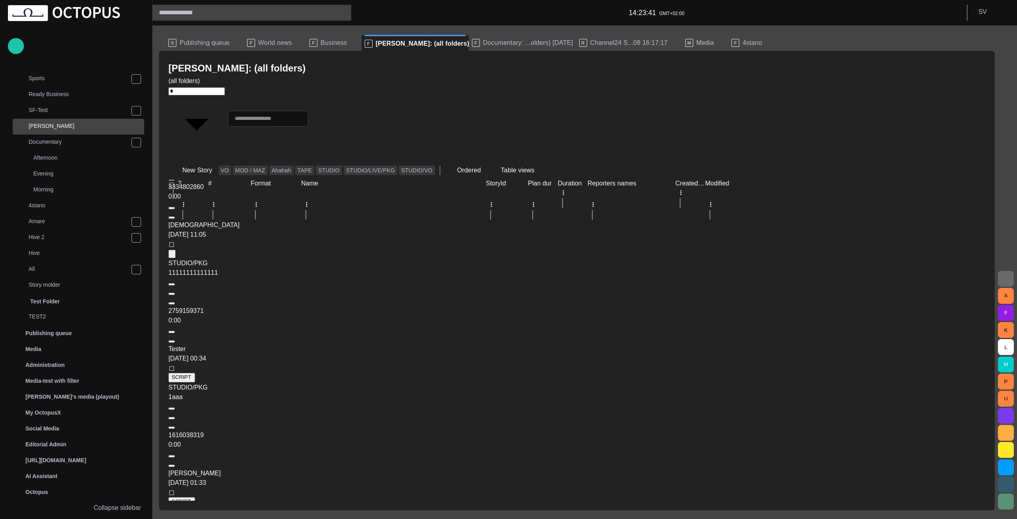
scroll to position [93, 0]
click at [329, 42] on span "Business" at bounding box center [334, 43] width 26 height 8
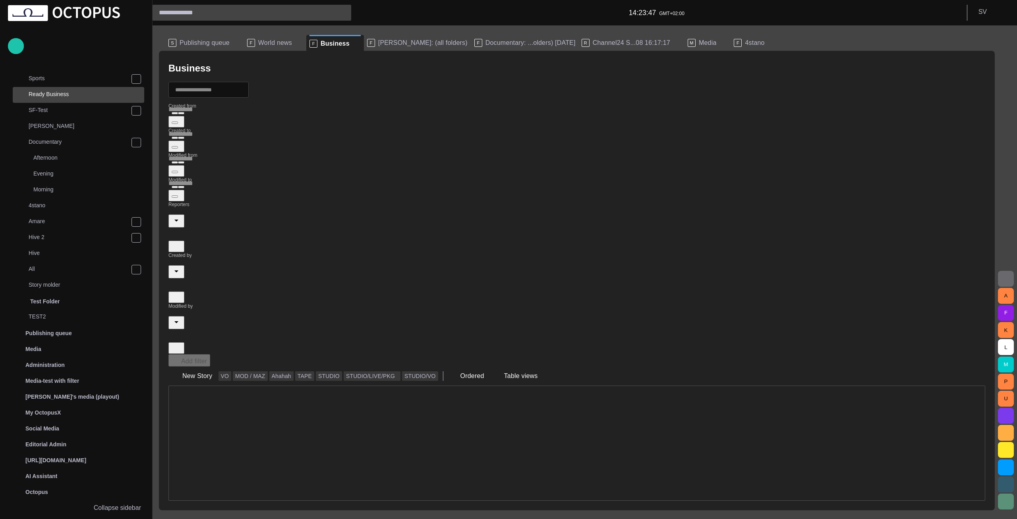
scroll to position [0, 0]
click at [499, 42] on span "Documentary: ...olders) [DATE]" at bounding box center [530, 43] width 90 height 8
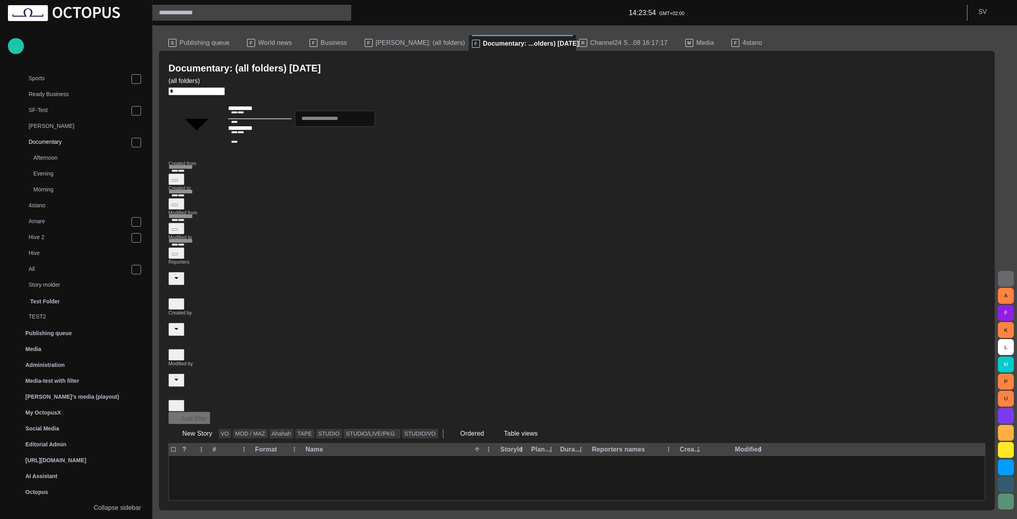
click at [328, 44] on span "Business" at bounding box center [334, 43] width 26 height 8
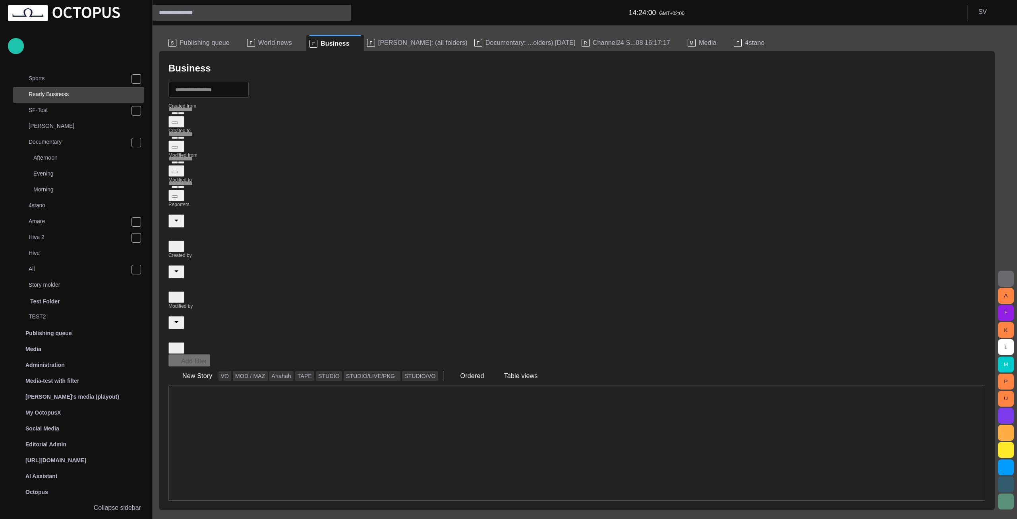
click at [278, 43] on span "World news" at bounding box center [275, 43] width 34 height 8
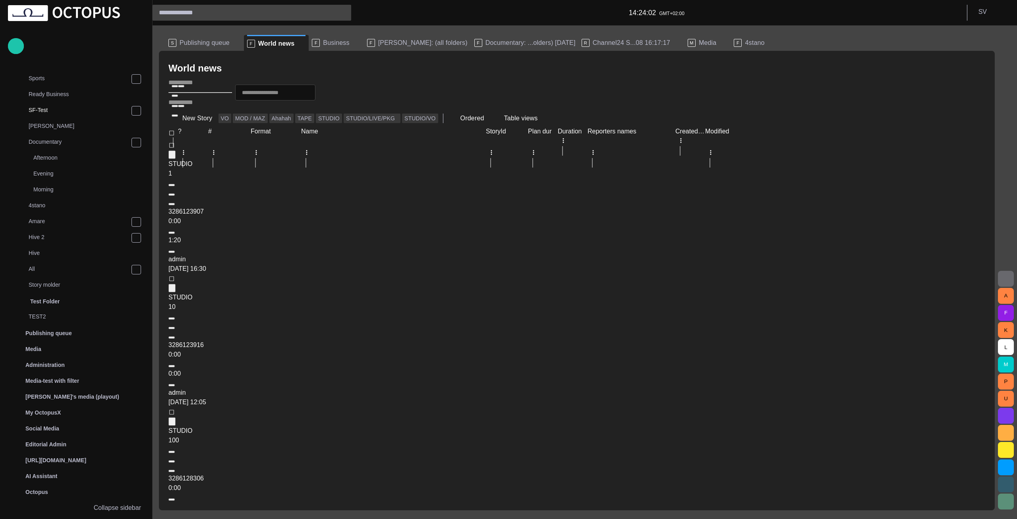
click at [323, 46] on span "Business" at bounding box center [336, 43] width 26 height 8
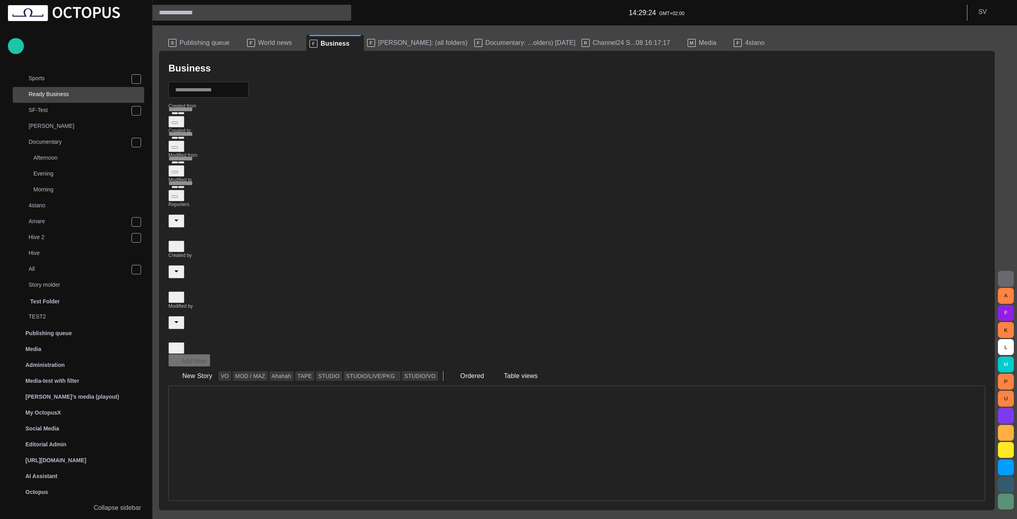
click at [380, 45] on span "[PERSON_NAME]: (all folders)" at bounding box center [422, 43] width 89 height 8
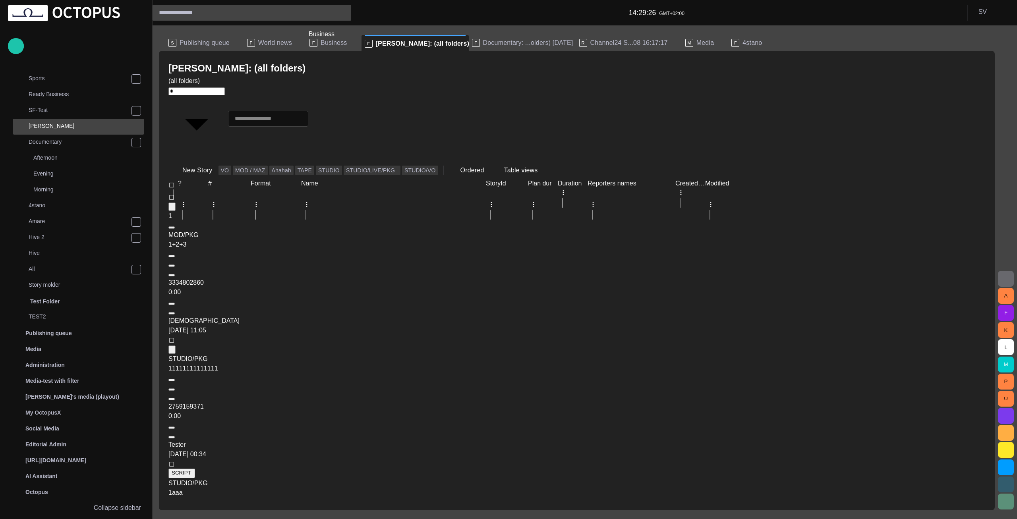
click at [330, 43] on span "Business" at bounding box center [334, 43] width 26 height 8
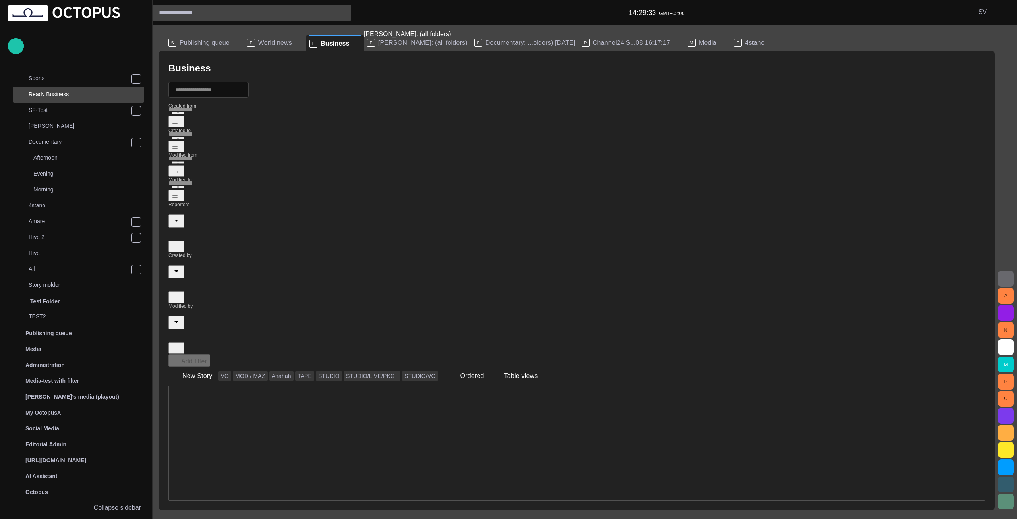
click at [378, 43] on span "[PERSON_NAME]: (all folders)" at bounding box center [422, 43] width 89 height 8
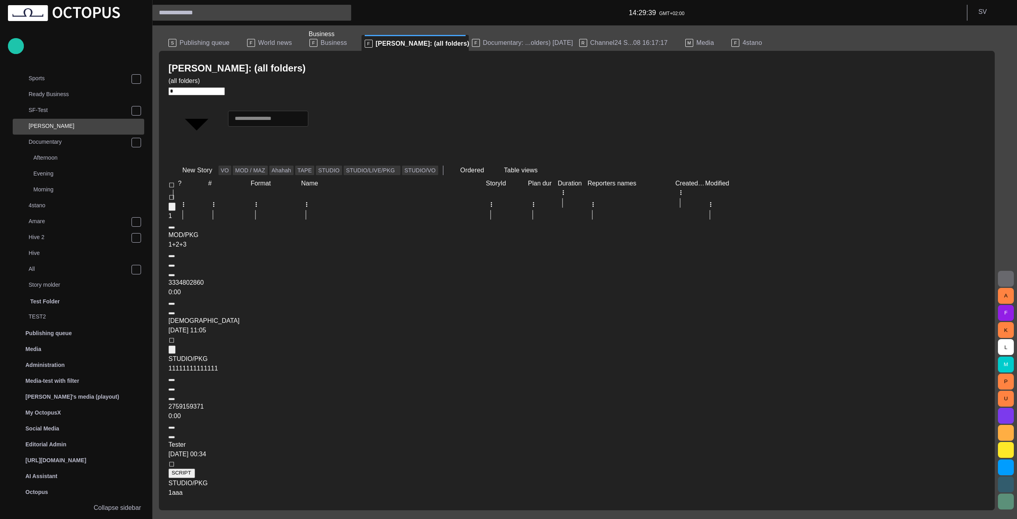
click at [329, 42] on span "Business" at bounding box center [334, 43] width 26 height 8
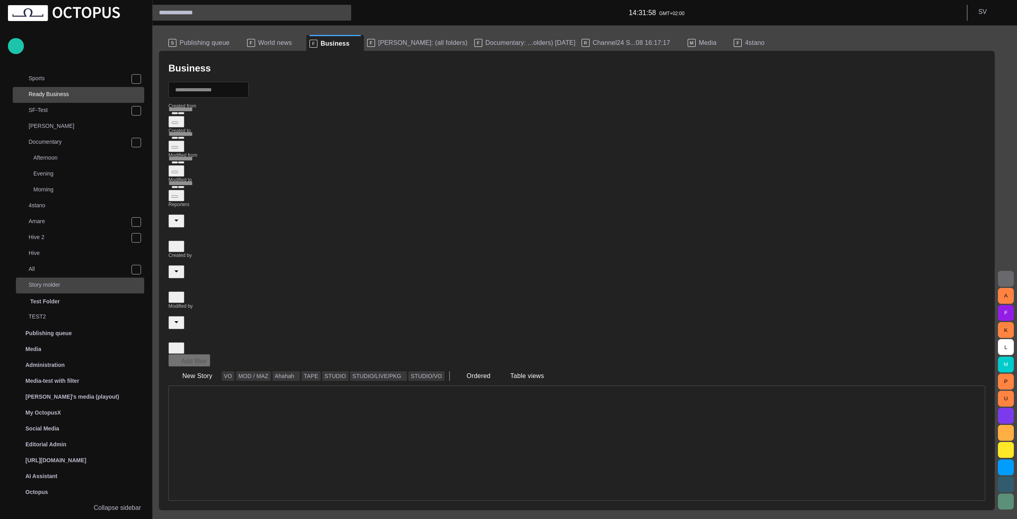
click at [83, 278] on div "Story molder" at bounding box center [80, 286] width 128 height 16
click at [63, 286] on p "Story molder" at bounding box center [87, 285] width 116 height 8
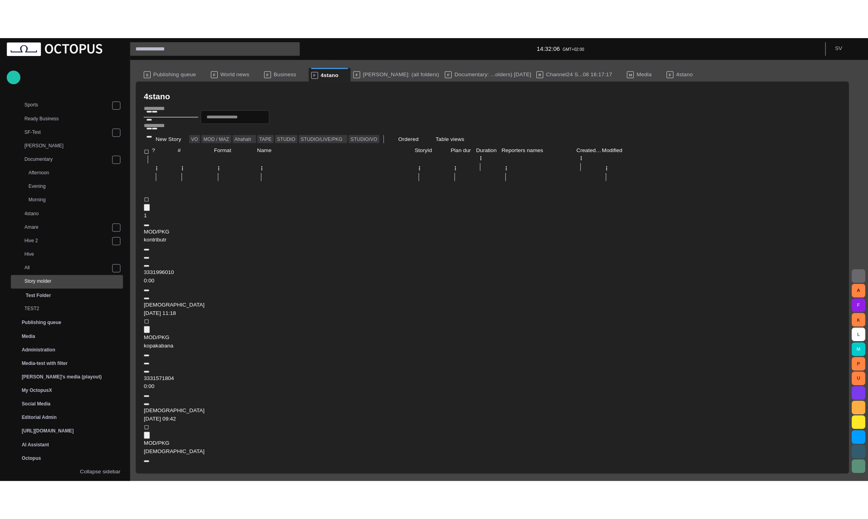
scroll to position [44, 0]
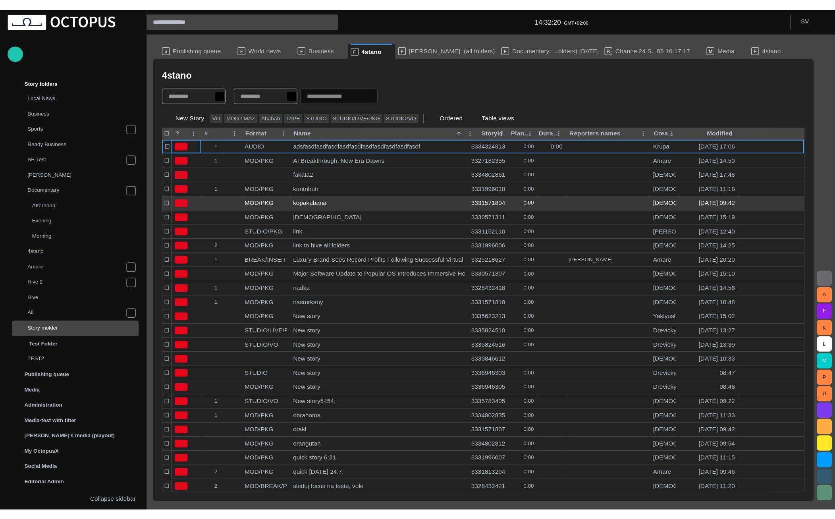
scroll to position [16, 0]
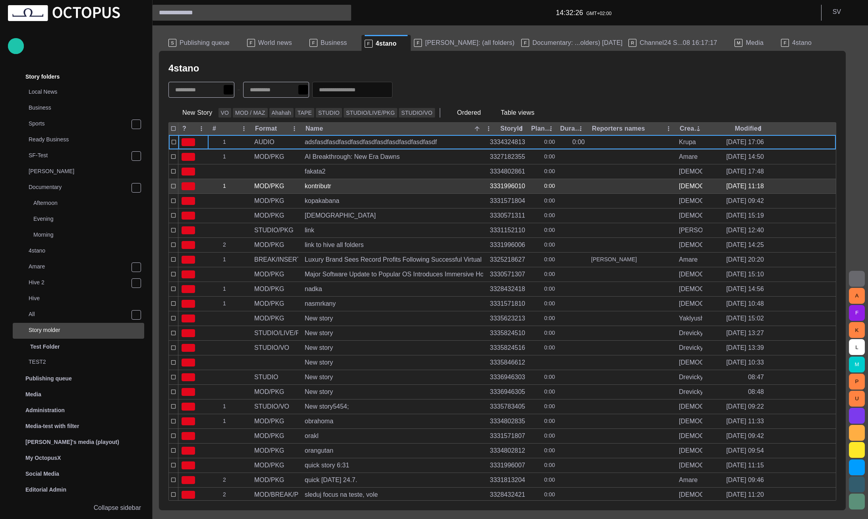
click at [243, 185] on span "button" at bounding box center [245, 186] width 6 height 6
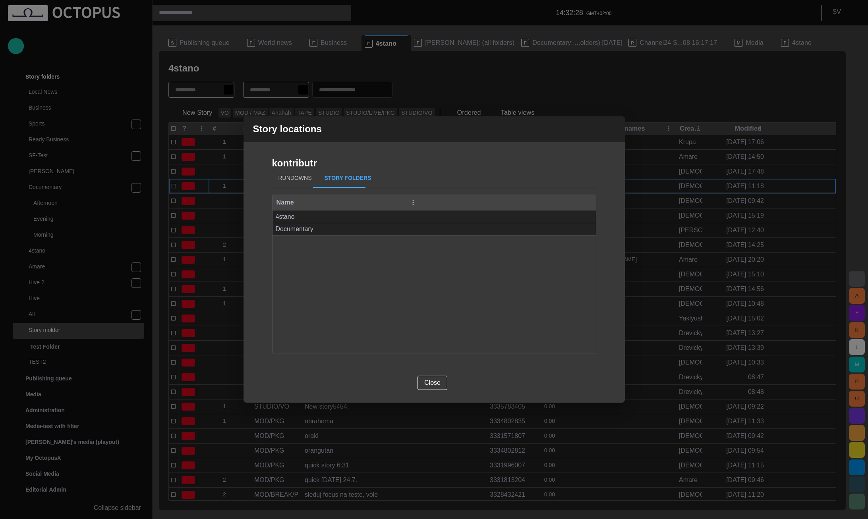
click at [282, 181] on button "Rundowns" at bounding box center [295, 178] width 46 height 19
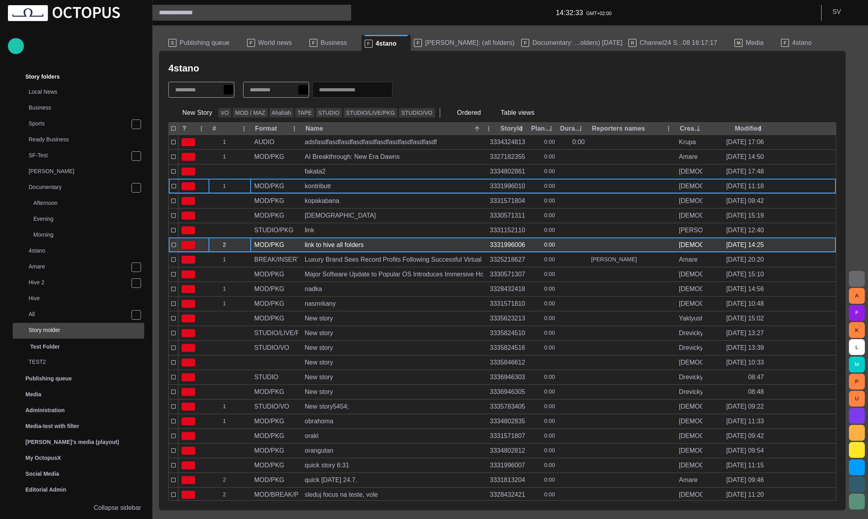
click at [245, 241] on button "button" at bounding box center [246, 245] width 10 height 12
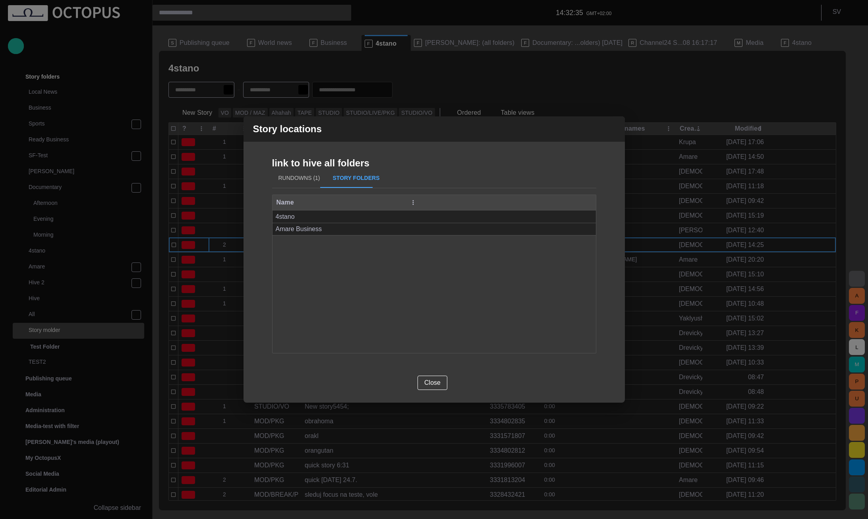
click at [280, 182] on button "Rundowns (1)" at bounding box center [299, 178] width 54 height 19
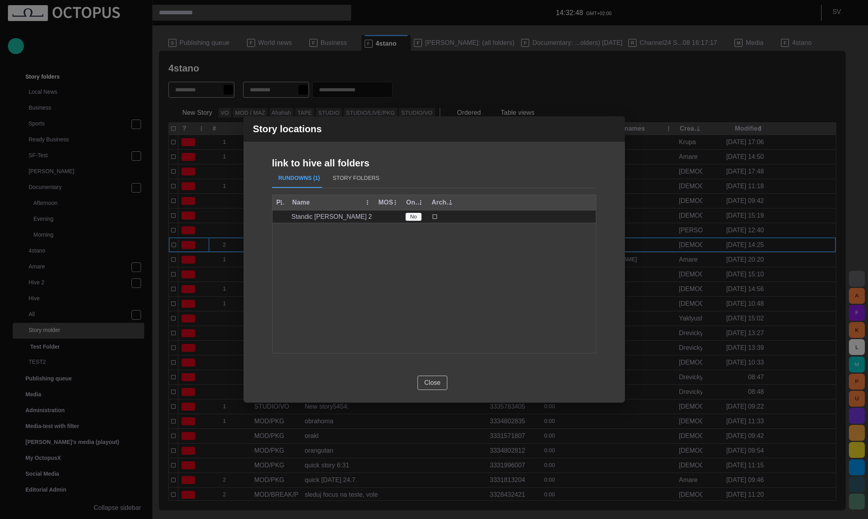
click at [427, 387] on button "Close" at bounding box center [432, 383] width 30 height 14
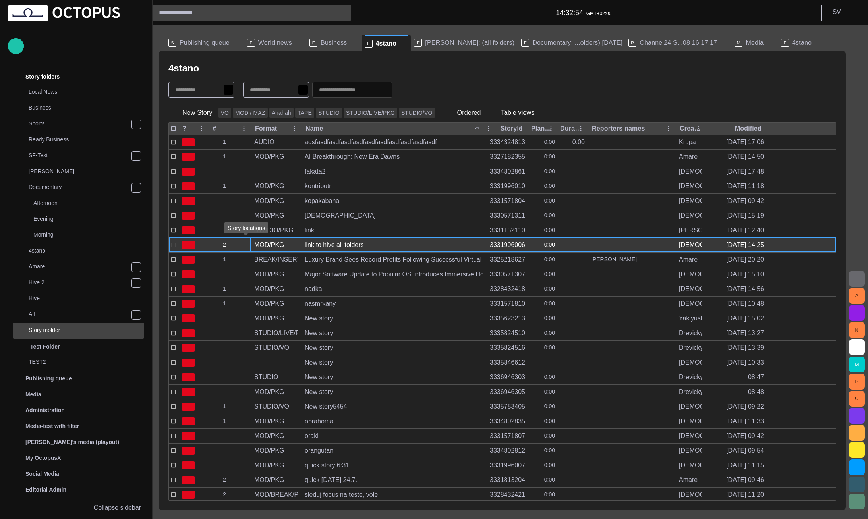
click at [244, 245] on span "button" at bounding box center [245, 245] width 6 height 6
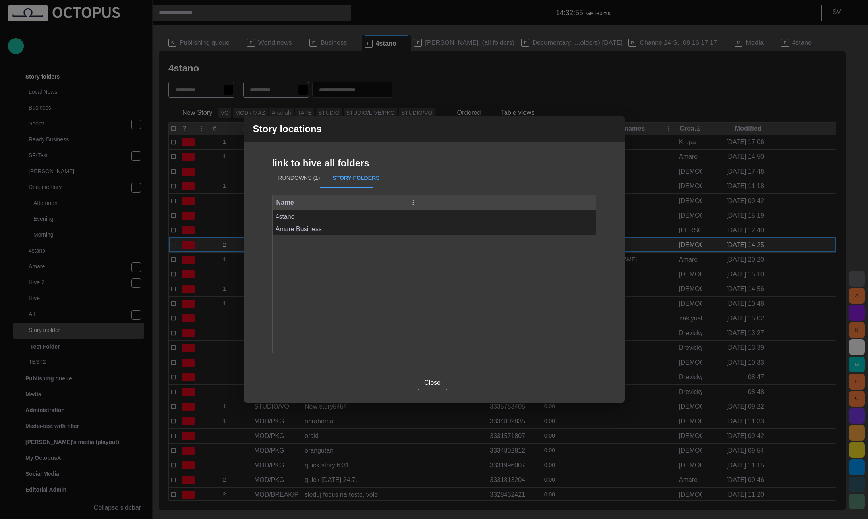
click at [614, 127] on span "button" at bounding box center [614, 129] width 10 height 10
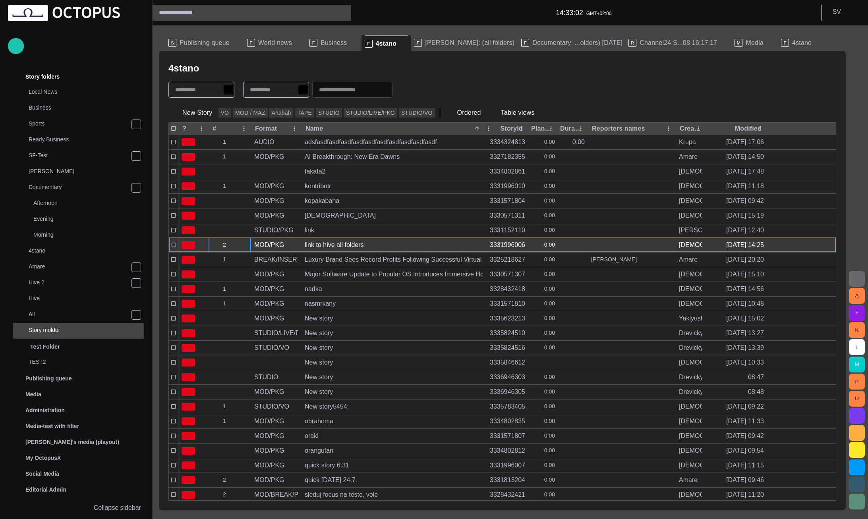
click at [246, 245] on span "button" at bounding box center [245, 245] width 6 height 6
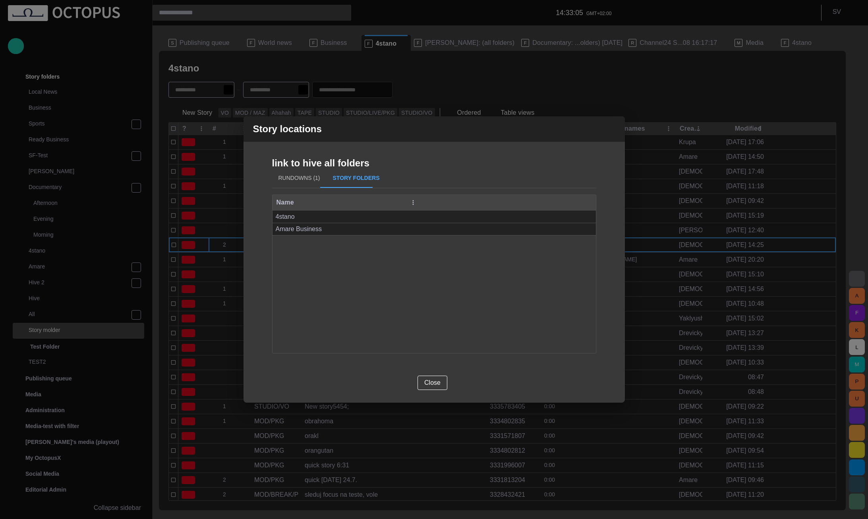
click at [291, 181] on button "Rundowns (1)" at bounding box center [299, 178] width 54 height 19
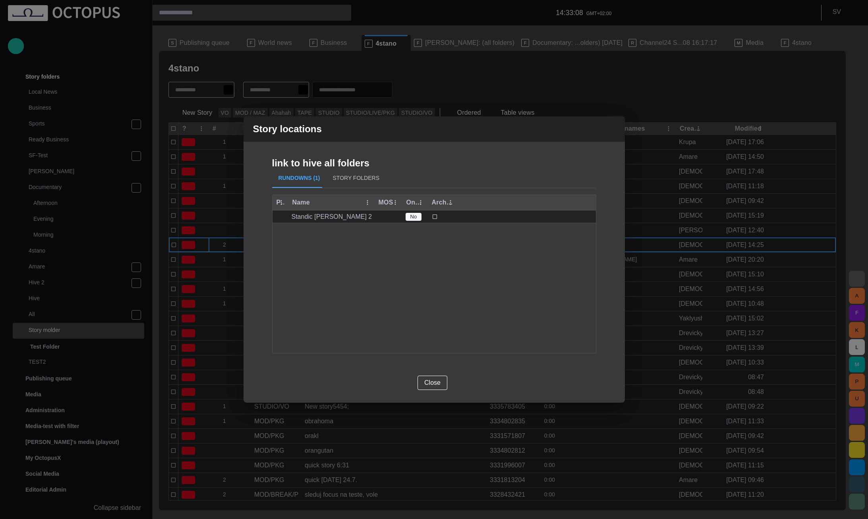
click at [349, 177] on button "Story Folders" at bounding box center [355, 178] width 59 height 19
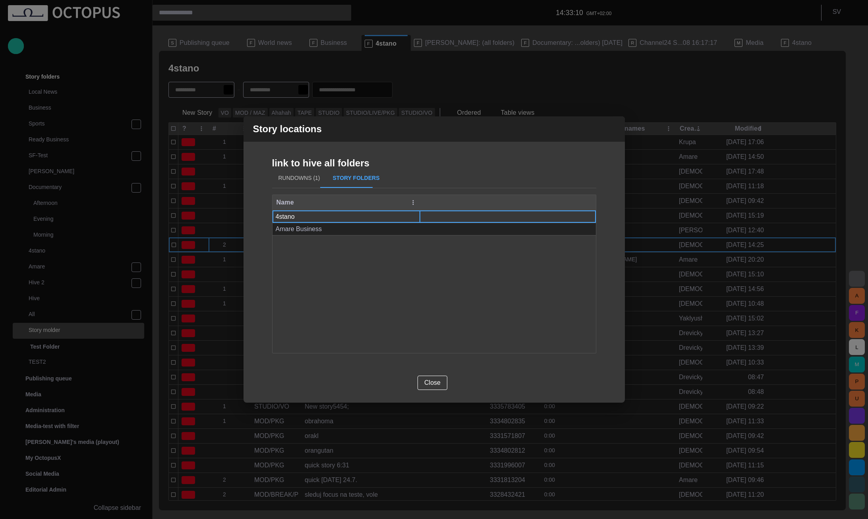
click at [328, 217] on div "4stano" at bounding box center [346, 217] width 141 height 12
click at [414, 217] on span "button" at bounding box center [415, 217] width 8 height 8
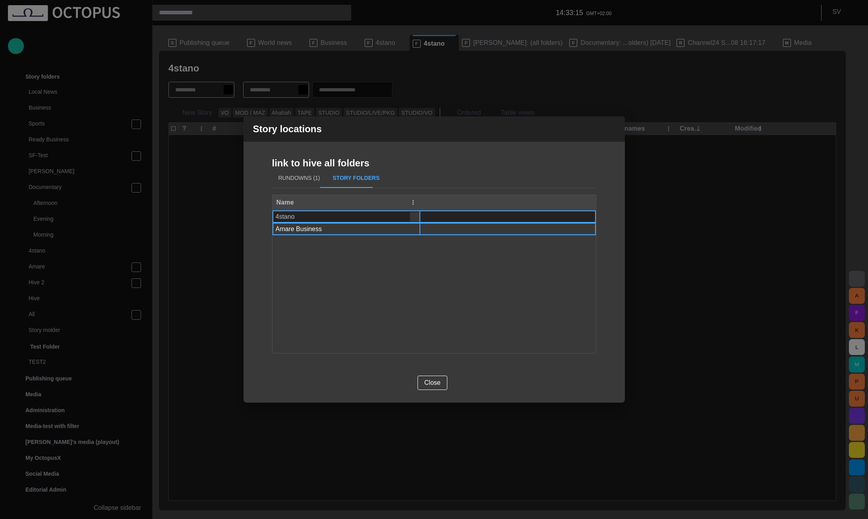
click at [413, 228] on span "button" at bounding box center [415, 229] width 8 height 8
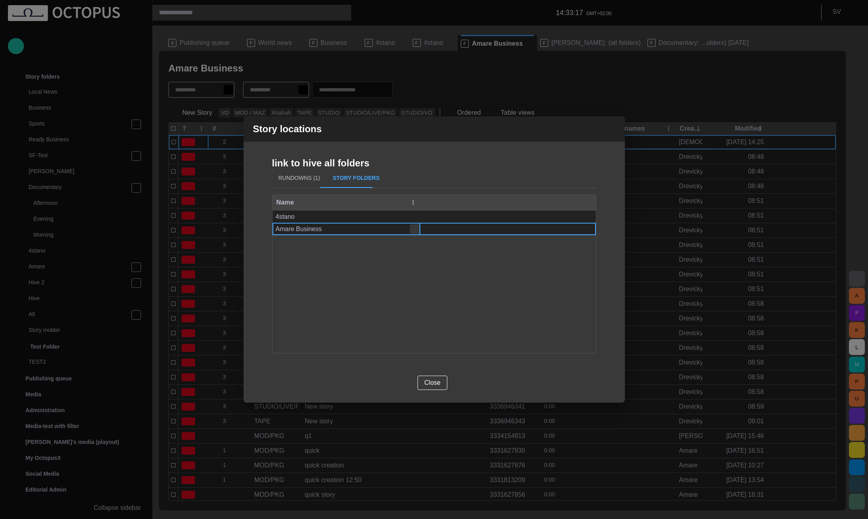
click at [613, 128] on span "button" at bounding box center [614, 129] width 10 height 10
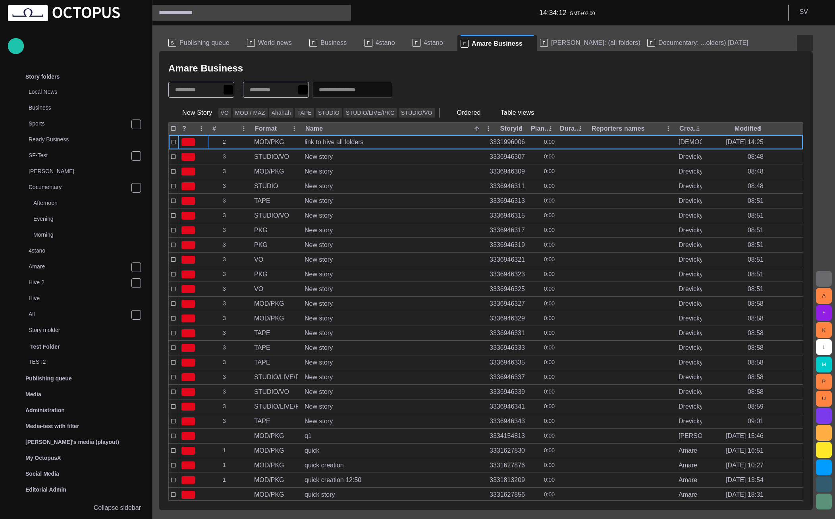
click at [807, 39] on span "button" at bounding box center [805, 43] width 10 height 10
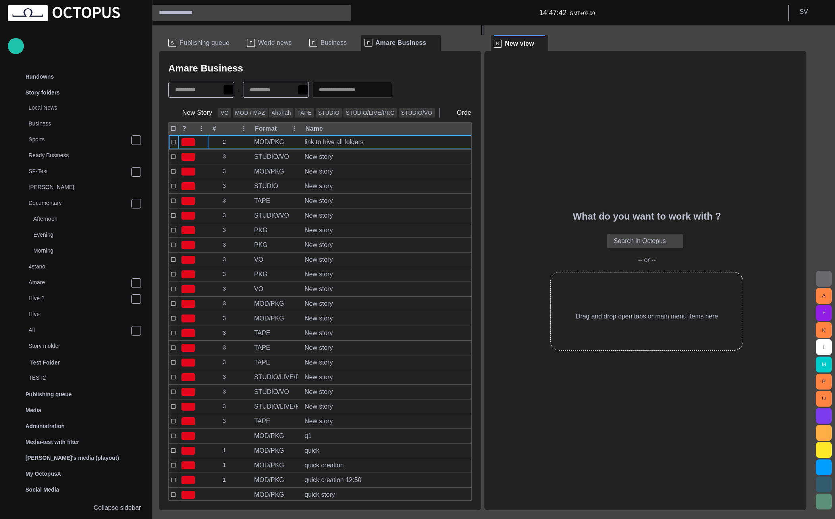
scroll to position [16, 0]
click at [455, 45] on span "button" at bounding box center [459, 43] width 8 height 8
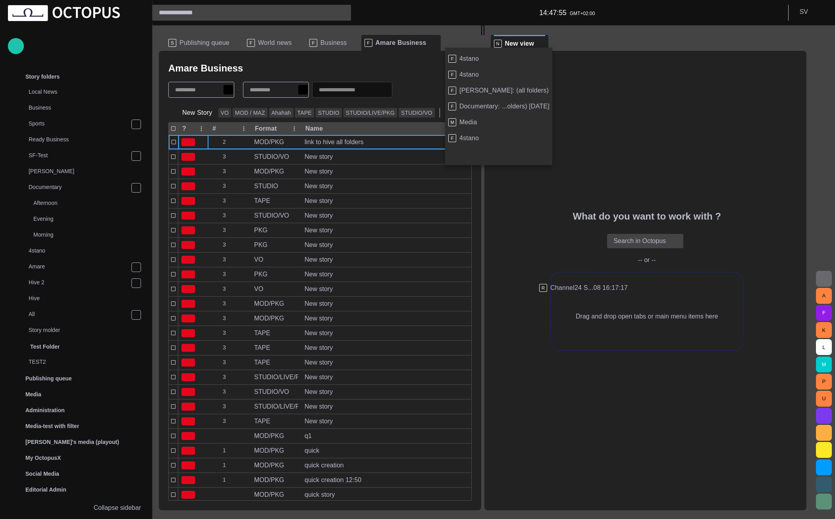
drag, startPoint x: 484, startPoint y: 124, endPoint x: 578, endPoint y: 290, distance: 190.1
click at [578, 290] on div "F 4stano F 4stano F [PERSON_NAME]: (all folders) F Documentary: ...olders) [DAT…" at bounding box center [417, 259] width 835 height 519
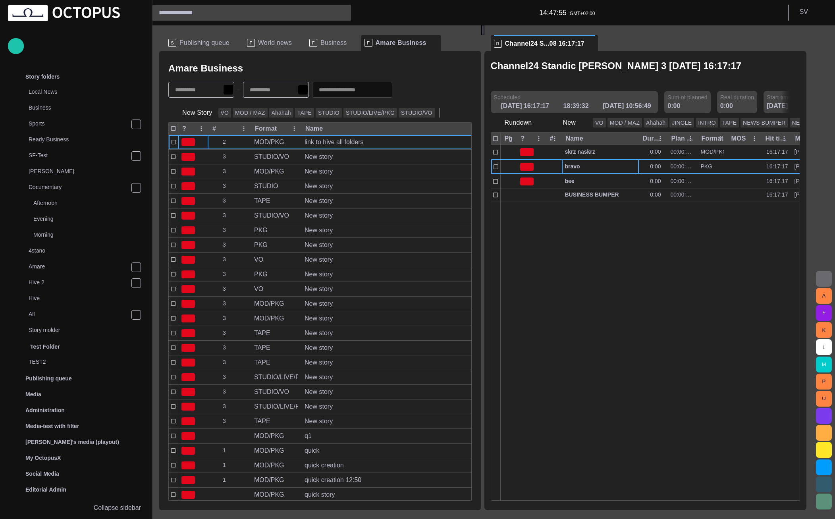
scroll to position [0, 0]
click at [327, 44] on span "Business" at bounding box center [334, 43] width 26 height 8
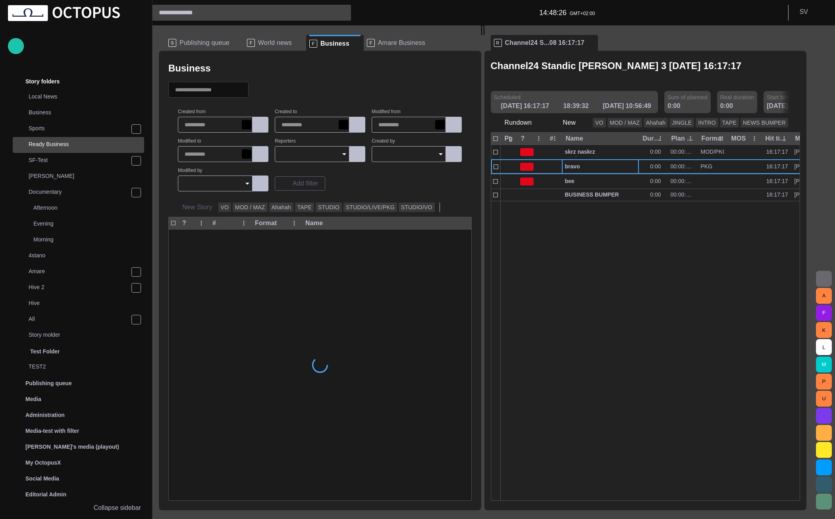
scroll to position [16, 0]
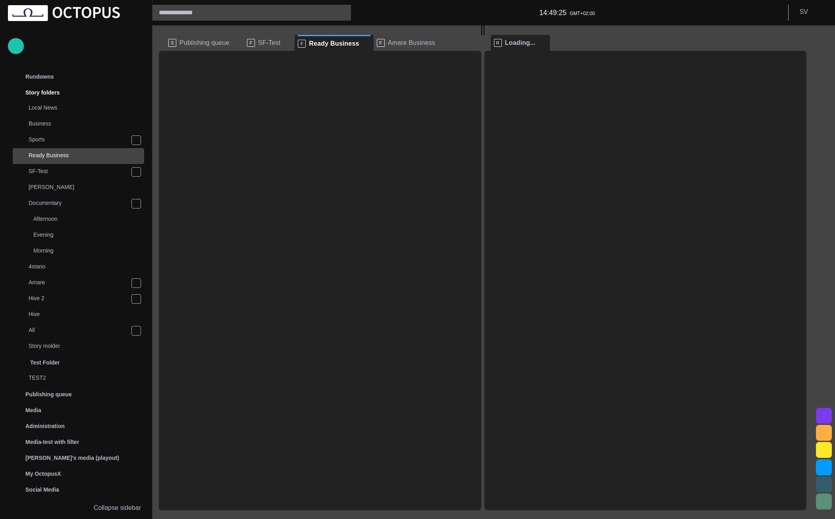
click at [346, 42] on span "Ready Business" at bounding box center [334, 44] width 50 height 8
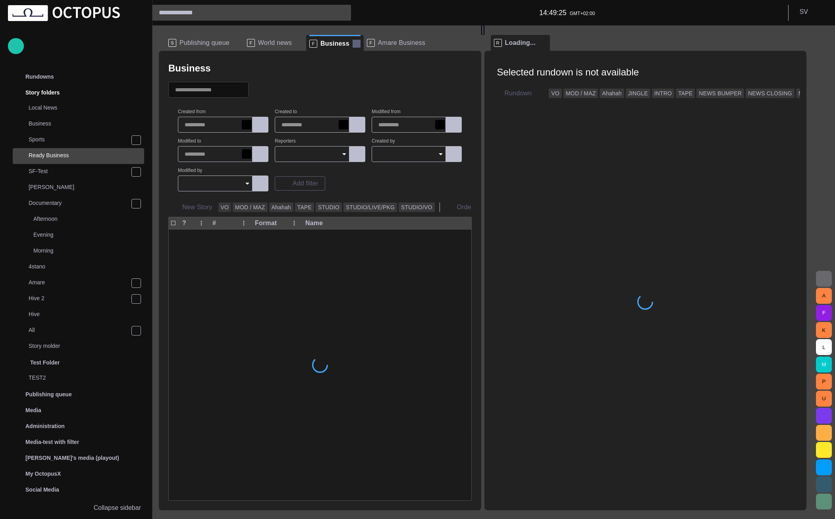
click at [353, 44] on span at bounding box center [357, 44] width 8 height 8
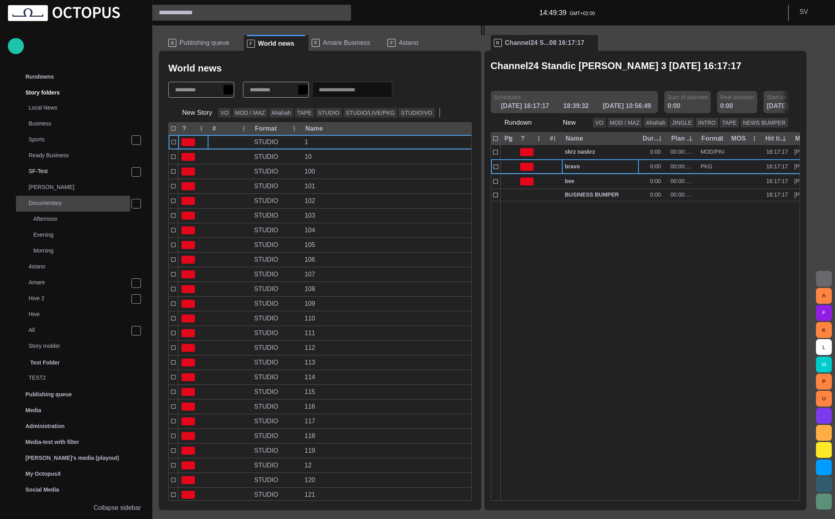
click at [83, 205] on p "Documentary" at bounding box center [80, 203] width 102 height 8
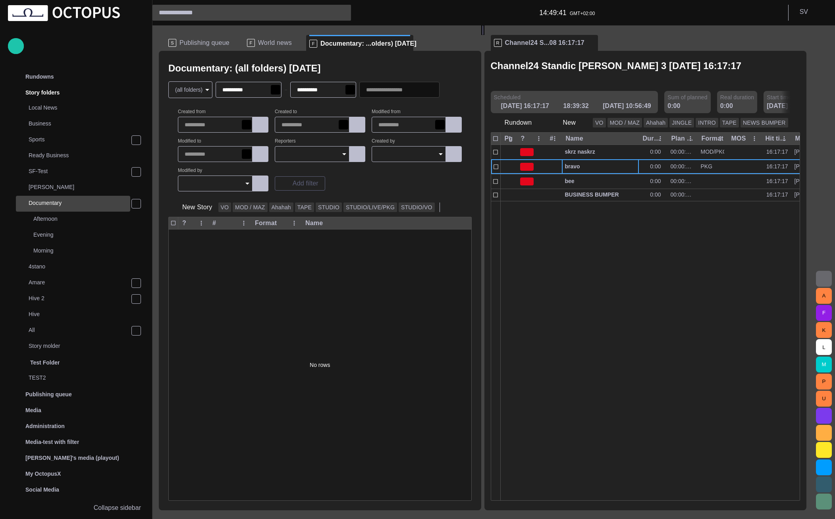
scroll to position [61, 0]
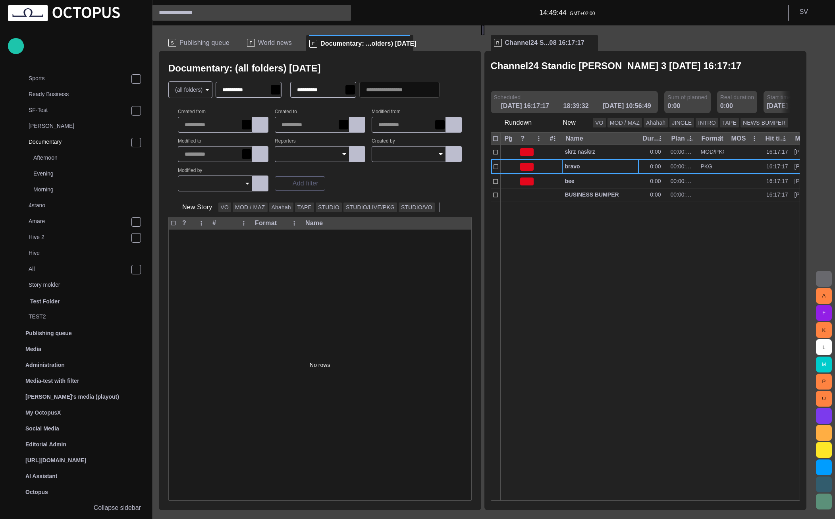
click at [454, 91] on span "button" at bounding box center [450, 90] width 8 height 8
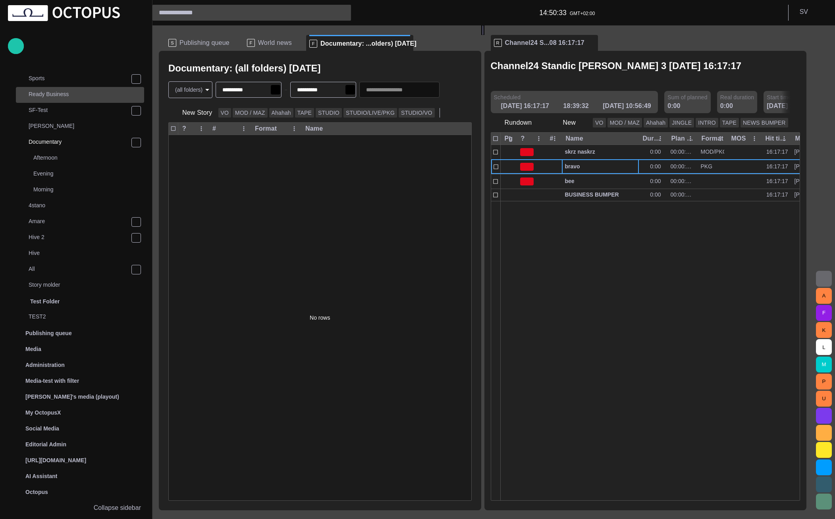
click at [49, 99] on div "Ready Business" at bounding box center [80, 94] width 127 height 11
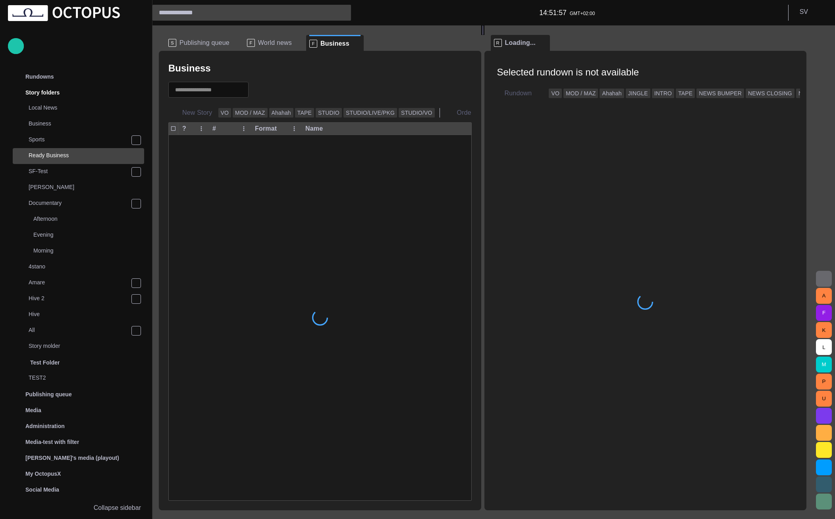
click at [353, 42] on span at bounding box center [357, 44] width 8 height 8
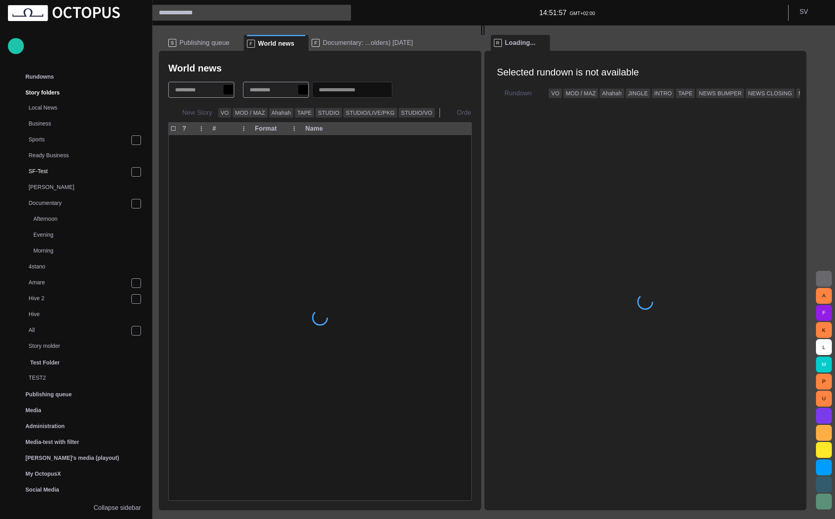
scroll to position [61, 0]
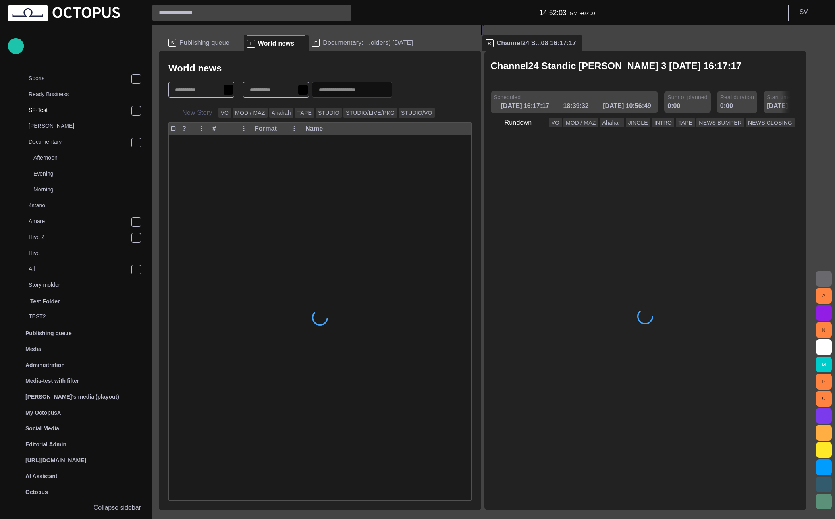
drag, startPoint x: 537, startPoint y: 43, endPoint x: 562, endPoint y: 41, distance: 24.7
click at [562, 41] on ul "R Channel24 S...08 16:17:17" at bounding box center [633, 43] width 284 height 16
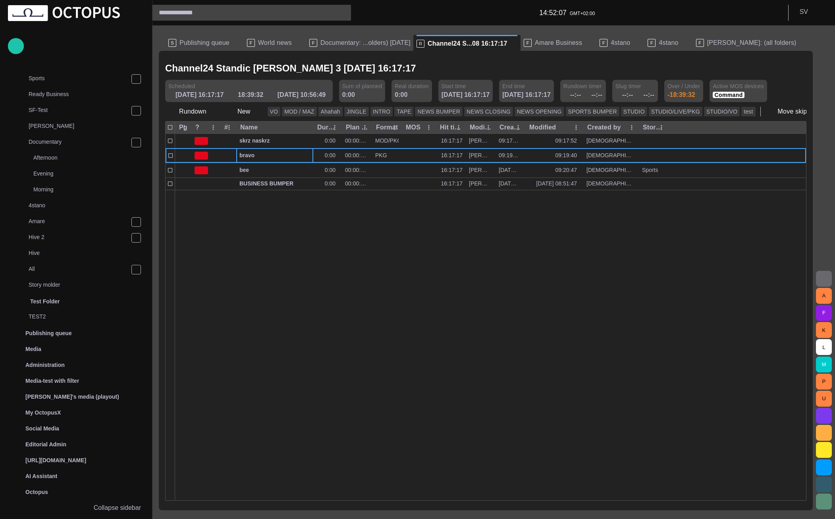
scroll to position [0, 0]
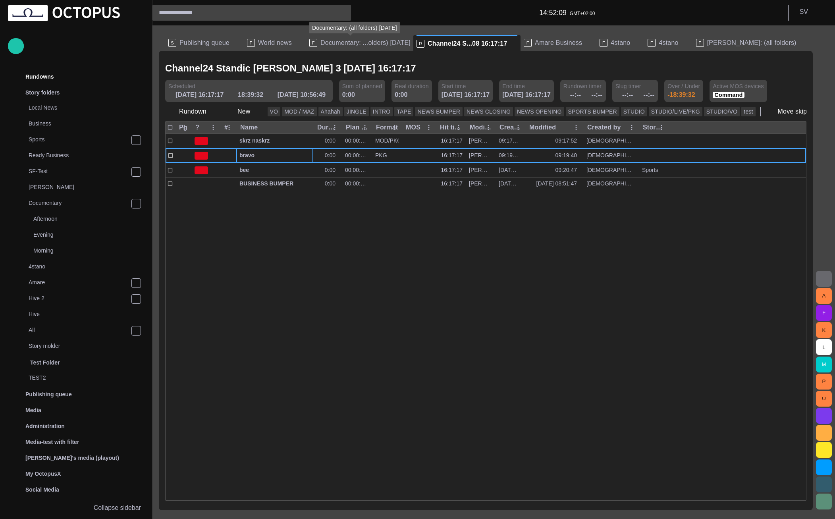
click at [374, 40] on span "Documentary: ...olders) [DATE]" at bounding box center [366, 43] width 90 height 8
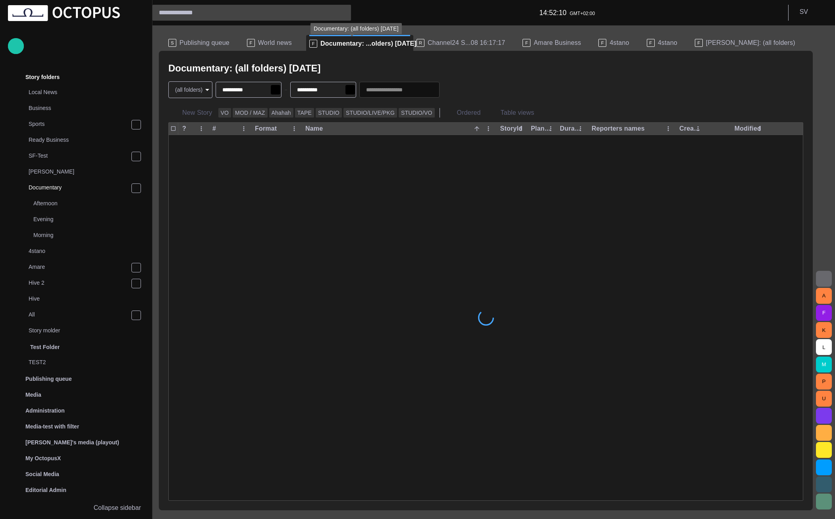
scroll to position [16, 0]
click at [45, 142] on p "Ready Business" at bounding box center [87, 139] width 116 height 8
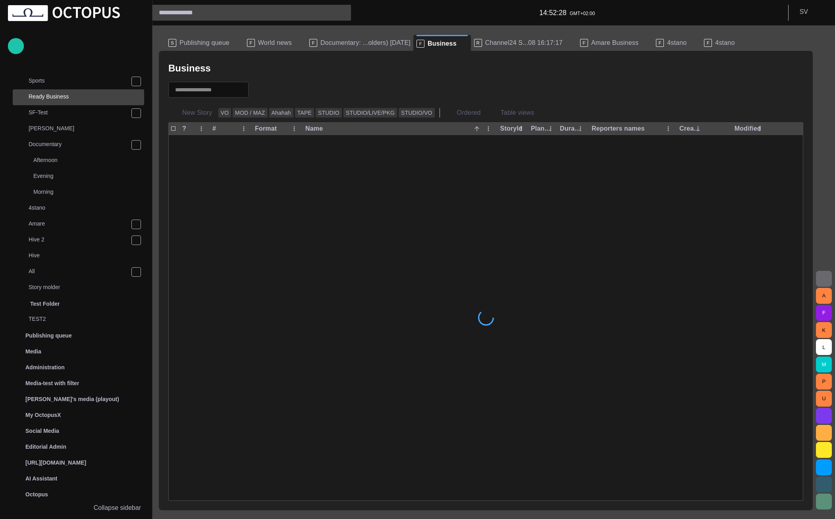
scroll to position [61, 0]
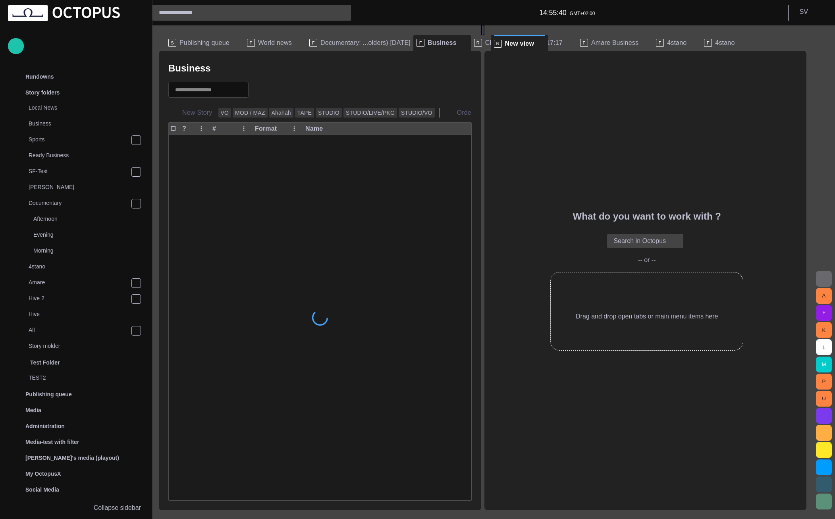
scroll to position [61, 0]
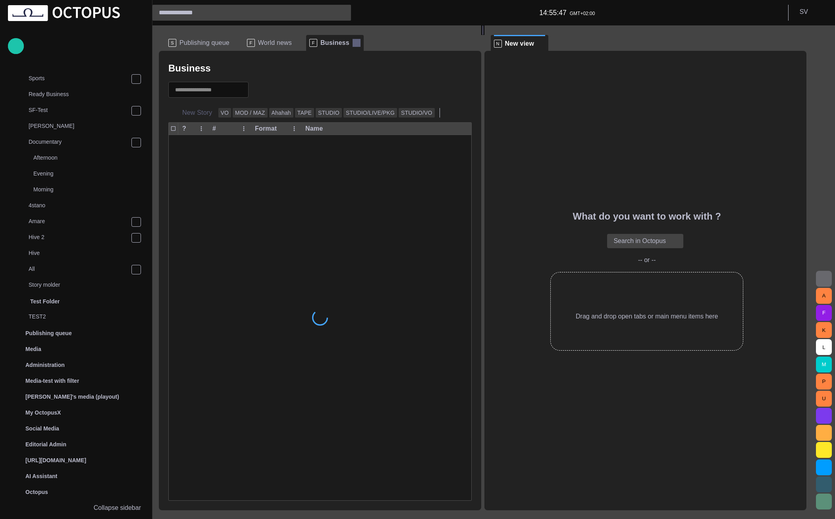
click at [353, 43] on span at bounding box center [357, 43] width 8 height 8
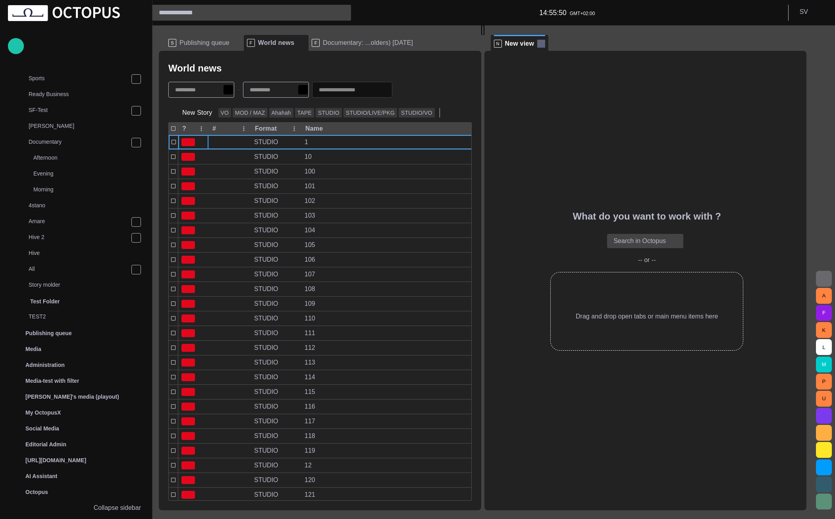
click at [545, 43] on span at bounding box center [541, 44] width 8 height 8
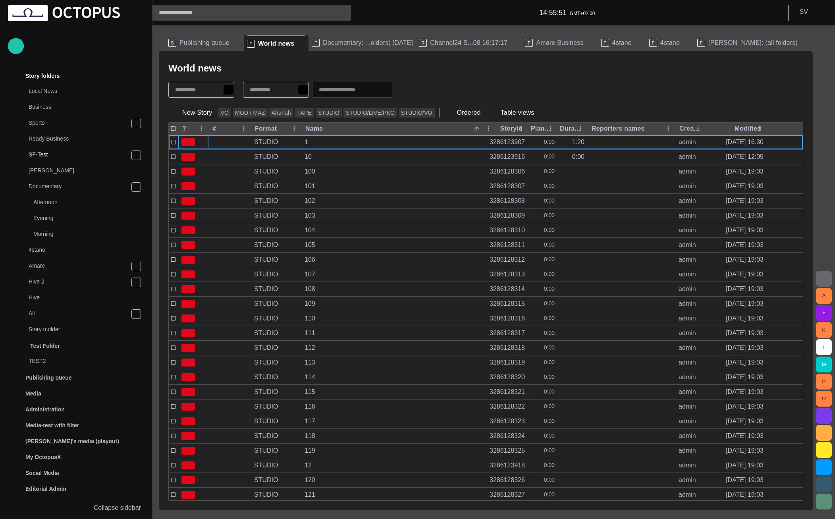
scroll to position [16, 0]
click at [801, 44] on span "button" at bounding box center [805, 43] width 10 height 10
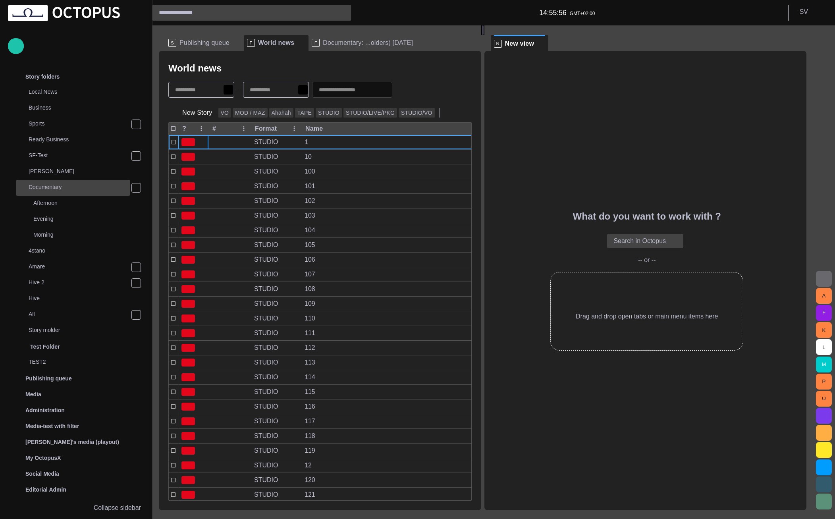
click at [63, 191] on p "Documentary" at bounding box center [80, 187] width 102 height 8
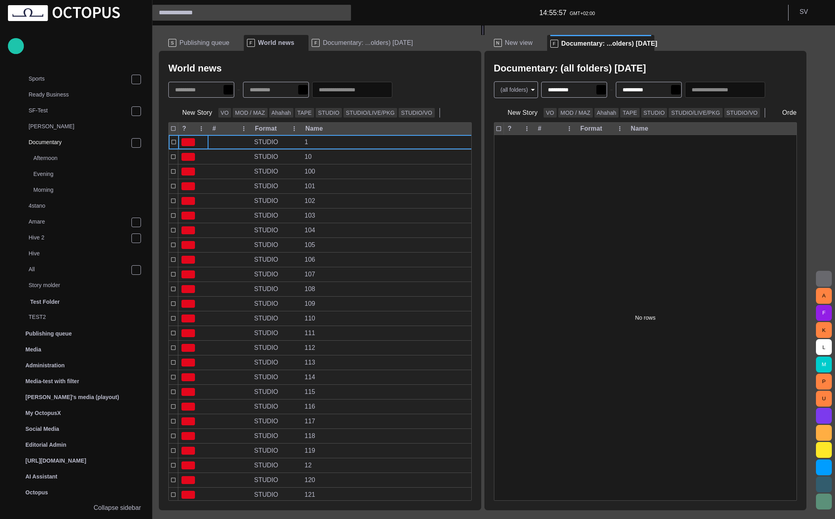
scroll to position [61, 0]
click at [587, 86] on button "button" at bounding box center [583, 90] width 10 height 10
click at [662, 90] on button "button" at bounding box center [657, 90] width 10 height 10
click at [678, 60] on div "Documentary: (all folders) - today" at bounding box center [645, 68] width 303 height 16
click at [336, 43] on span "Documentary: ...olders) [DATE]" at bounding box center [368, 43] width 90 height 8
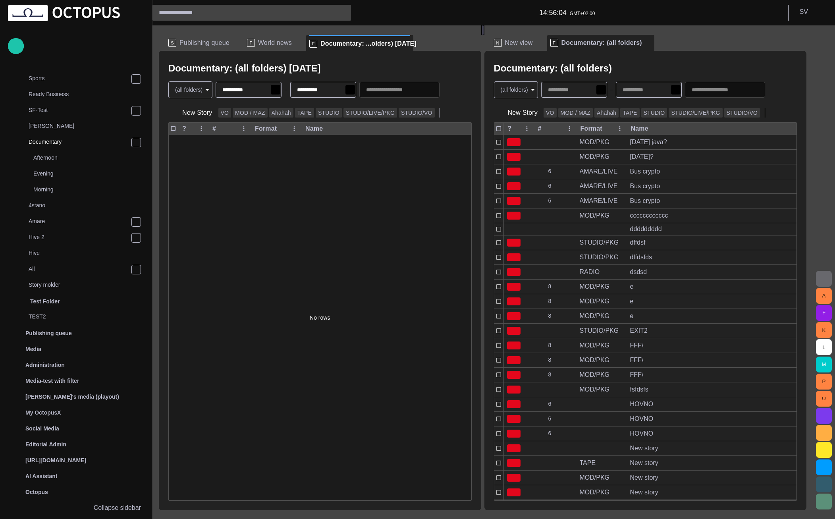
click at [199, 42] on span "Publishing queue" at bounding box center [205, 43] width 50 height 8
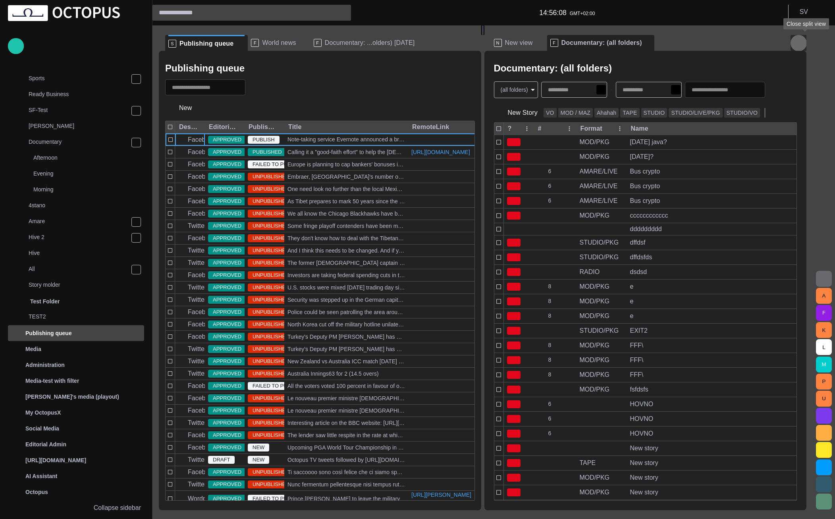
click at [804, 41] on span "button" at bounding box center [799, 43] width 10 height 10
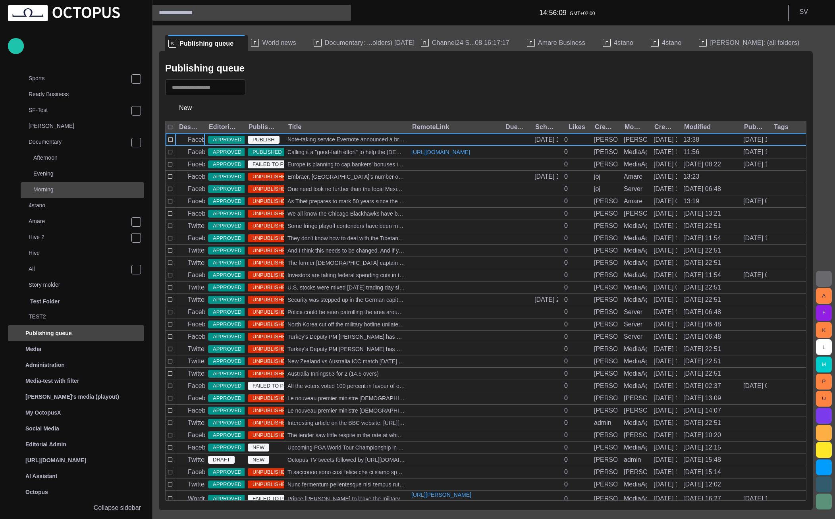
scroll to position [0, 0]
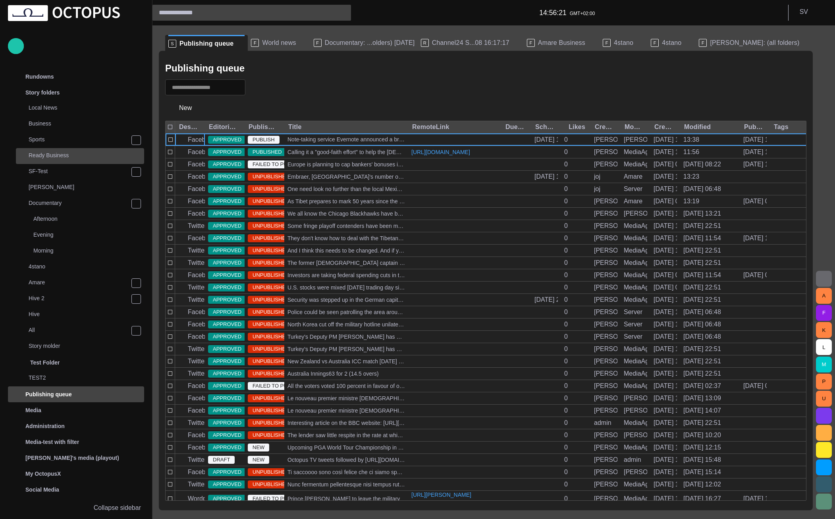
click at [81, 151] on div "Ready Business" at bounding box center [80, 155] width 127 height 11
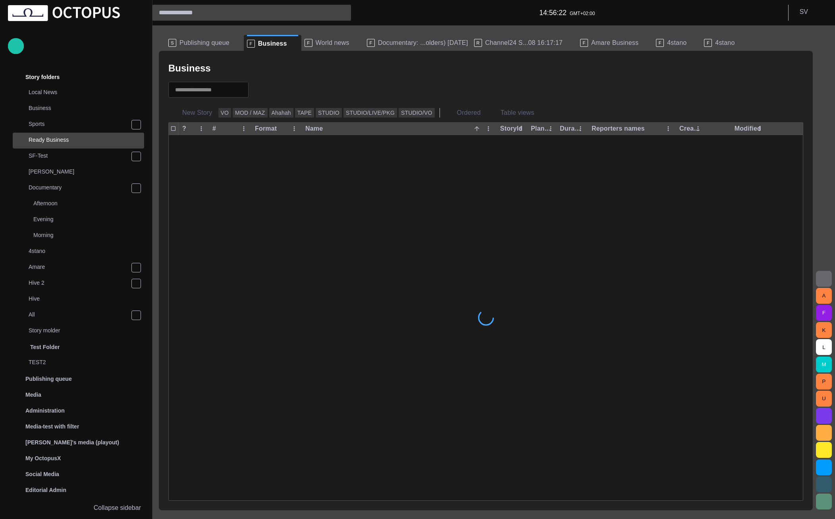
scroll to position [16, 0]
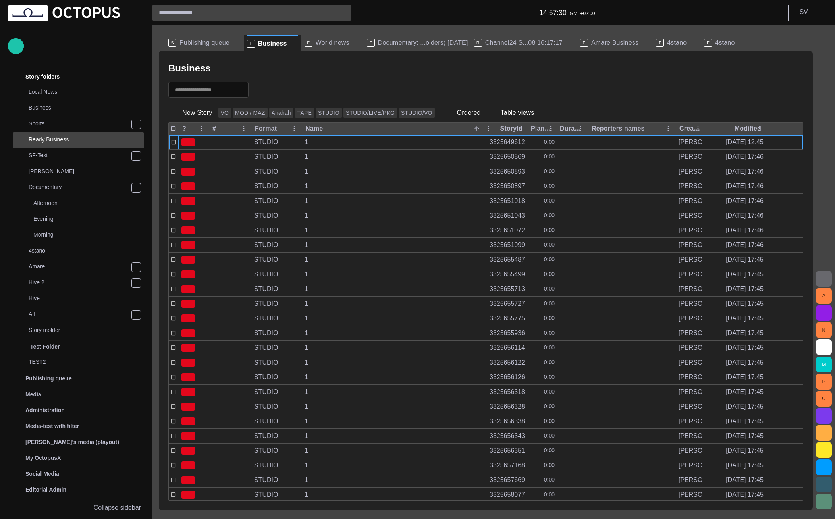
click at [316, 44] on span "World news" at bounding box center [333, 43] width 34 height 8
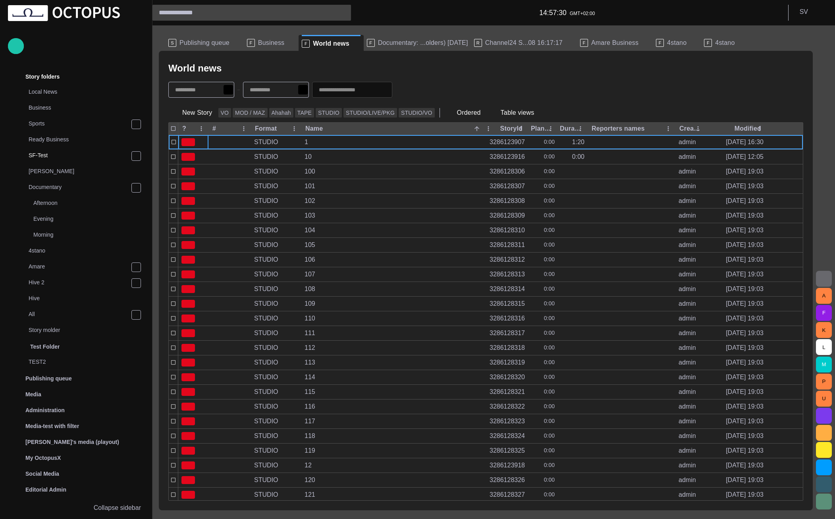
click at [266, 42] on span "Business" at bounding box center [271, 43] width 26 height 8
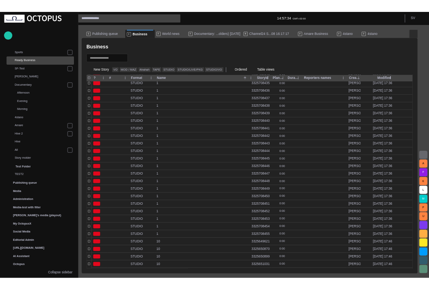
scroll to position [415, 0]
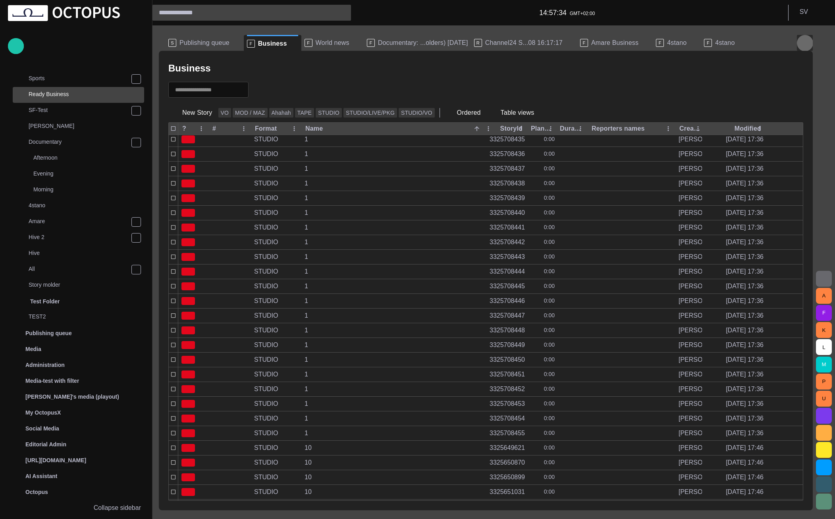
click at [807, 43] on span "button" at bounding box center [805, 43] width 10 height 10
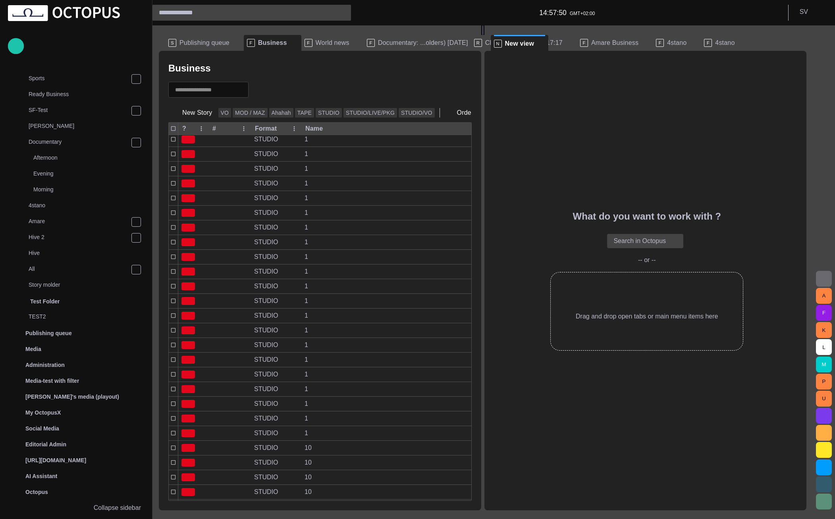
click at [512, 42] on span "New view" at bounding box center [519, 44] width 29 height 8
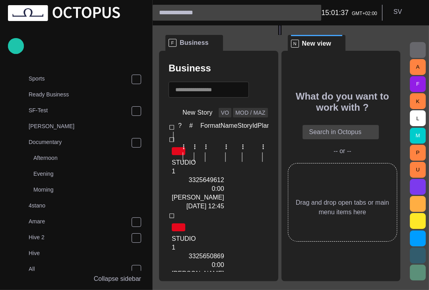
scroll to position [0, 0]
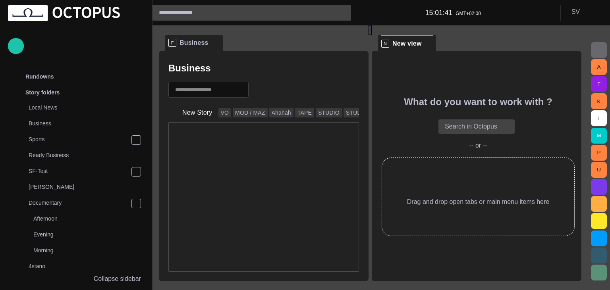
scroll to position [61, 0]
